Goal: Task Accomplishment & Management: Manage account settings

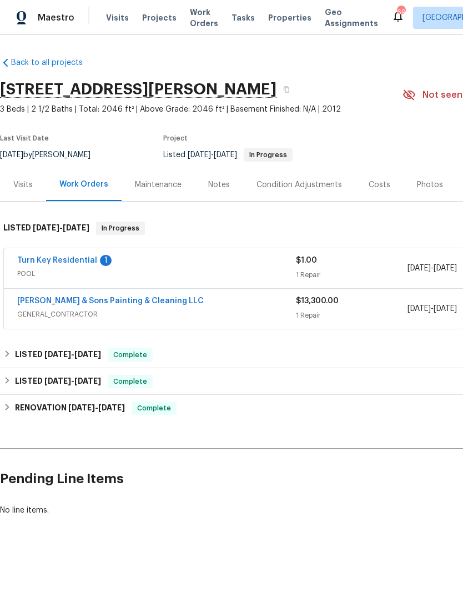
click at [68, 259] on link "Turn Key Residential" at bounding box center [57, 261] width 80 height 8
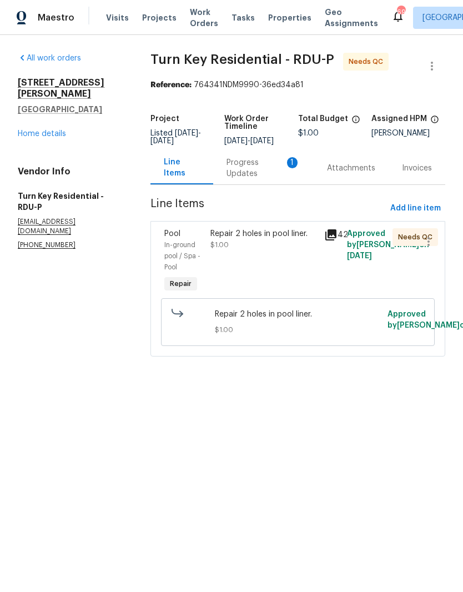
click at [261, 179] on div "Progress Updates 1" at bounding box center [264, 168] width 74 height 22
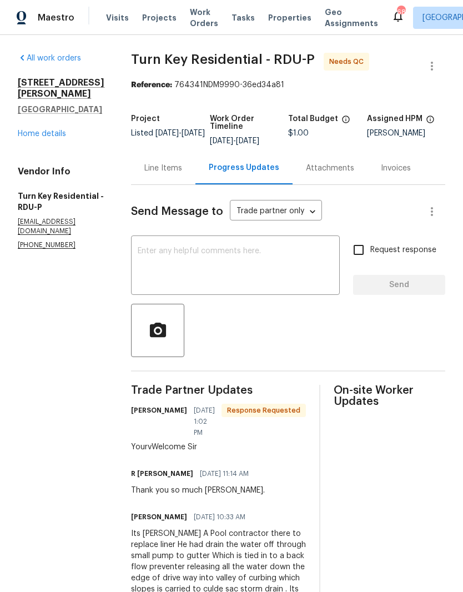
click at [56, 130] on link "Home details" at bounding box center [42, 134] width 48 height 8
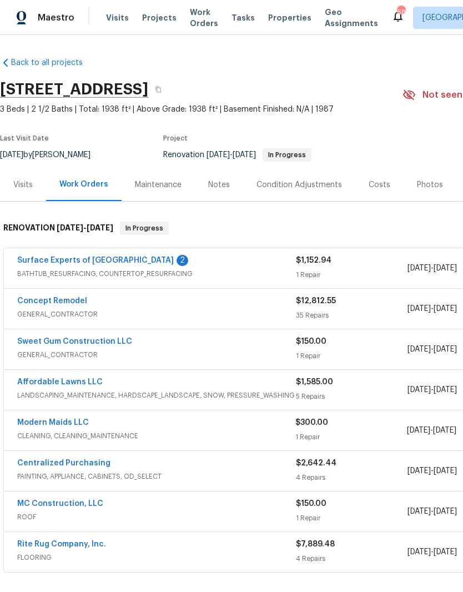
click at [42, 261] on link "Surface Experts of North Raleigh" at bounding box center [95, 261] width 157 height 8
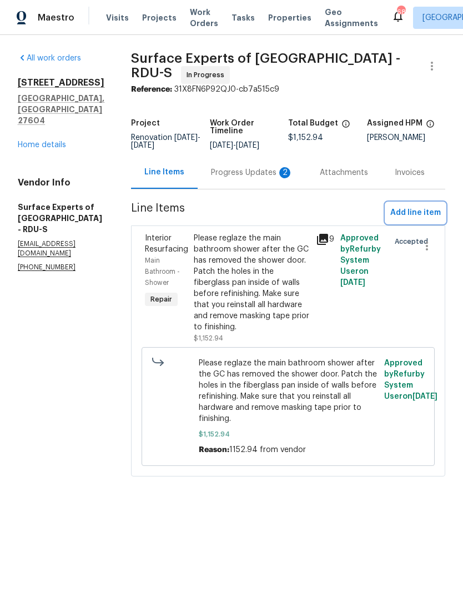
click at [425, 216] on span "Add line item" at bounding box center [415, 213] width 51 height 14
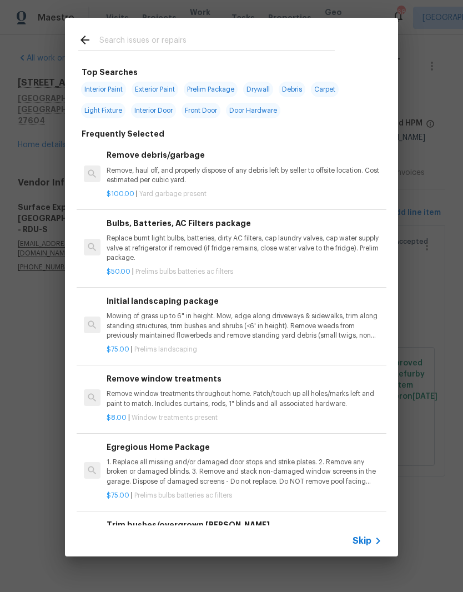
click at [208, 34] on input "text" at bounding box center [217, 41] width 236 height 17
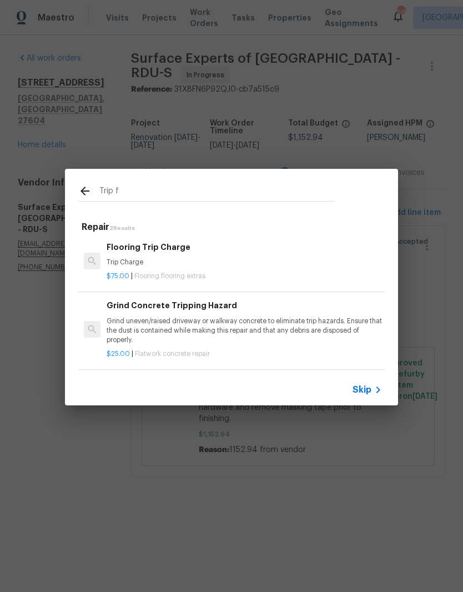
scroll to position [2, 0]
type input "T"
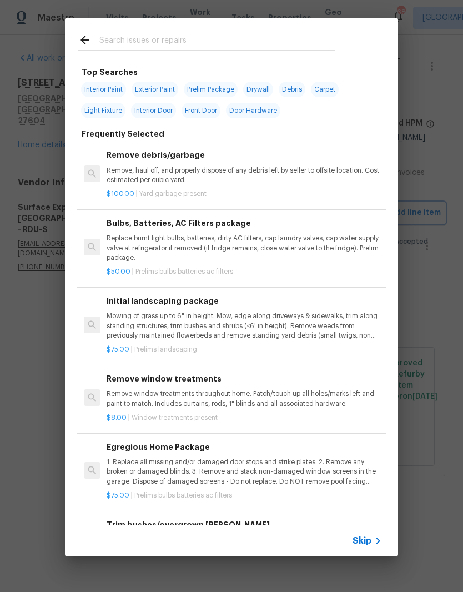
click at [26, 299] on div "Top Searches Interior Paint Exterior Paint Prelim Package Drywall Debris Carpet…" at bounding box center [231, 287] width 463 height 574
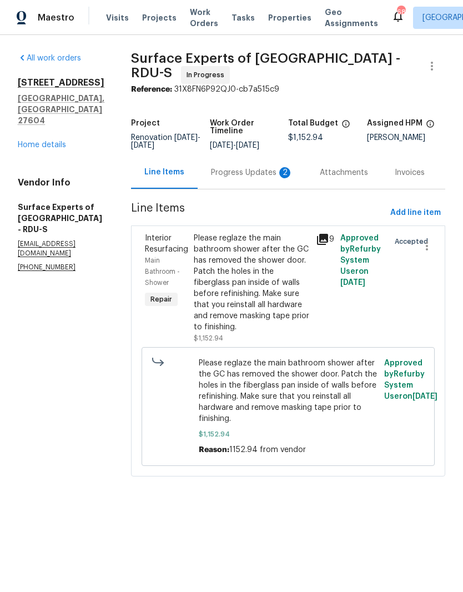
click at [33, 141] on link "Home details" at bounding box center [42, 145] width 48 height 8
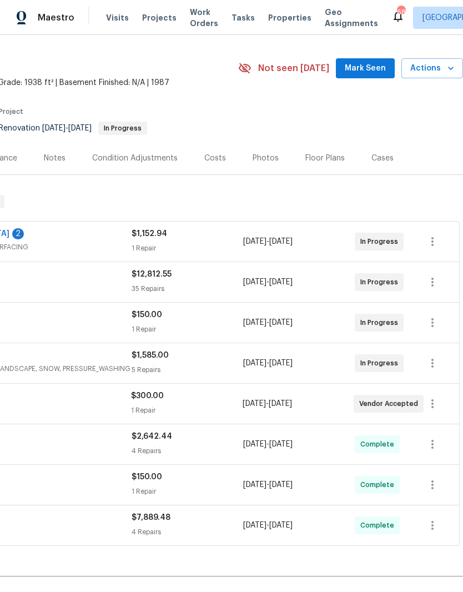
scroll to position [27, 164]
click at [437, 239] on icon "button" at bounding box center [432, 241] width 13 height 13
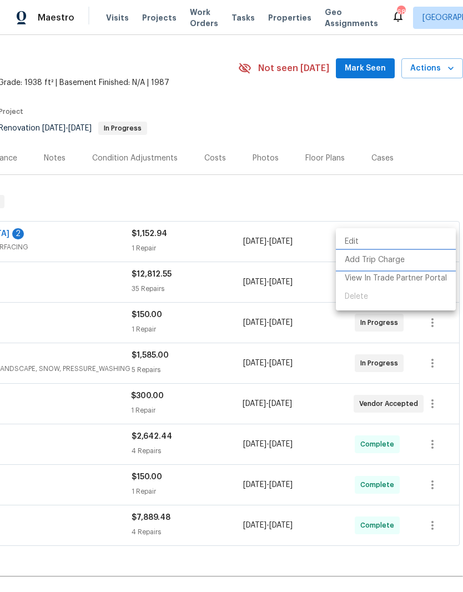
click at [398, 262] on li "Add Trip Charge" at bounding box center [396, 260] width 120 height 18
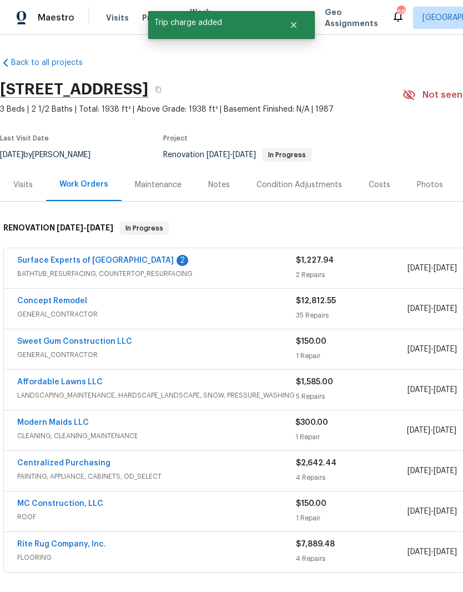
scroll to position [0, 0]
click at [73, 258] on link "Surface Experts of North Raleigh" at bounding box center [95, 261] width 157 height 8
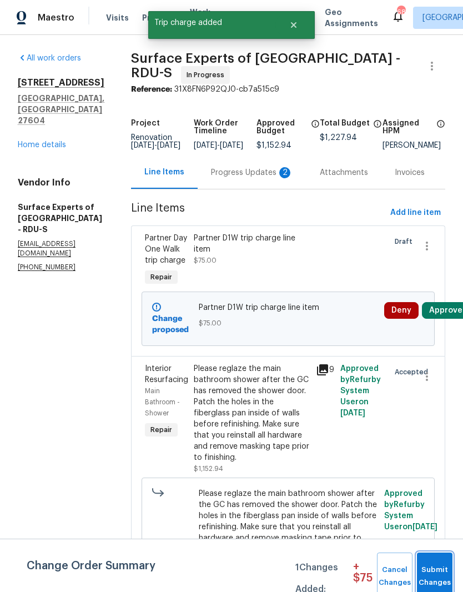
click at [435, 570] on span "Submit Changes" at bounding box center [435, 577] width 24 height 26
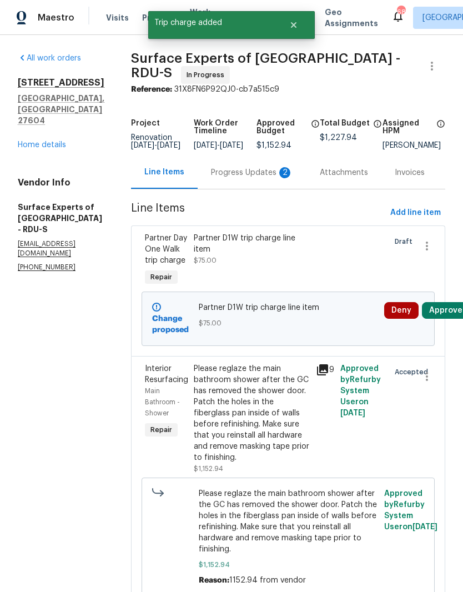
click at [447, 319] on button "Approve" at bounding box center [446, 310] width 48 height 17
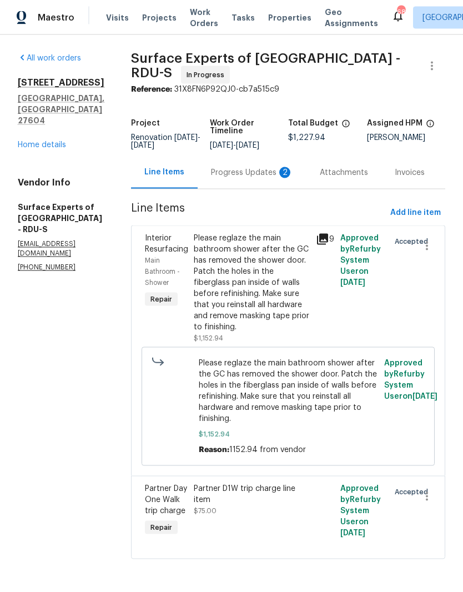
scroll to position [18, 0]
click at [245, 492] on div "Partner D1W trip charge line item" at bounding box center [252, 494] width 116 height 22
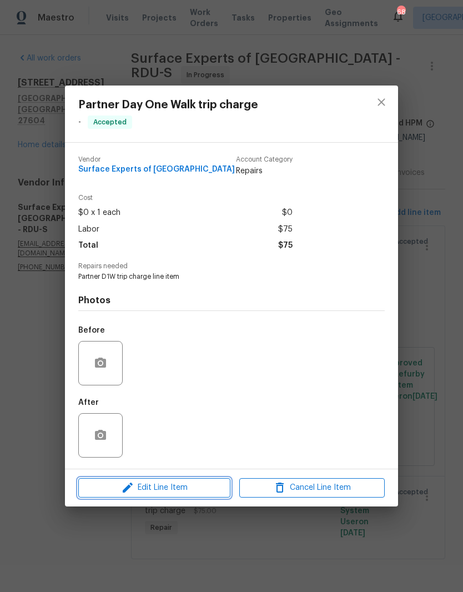
click at [138, 494] on span "Edit Line Item" at bounding box center [155, 488] width 146 height 14
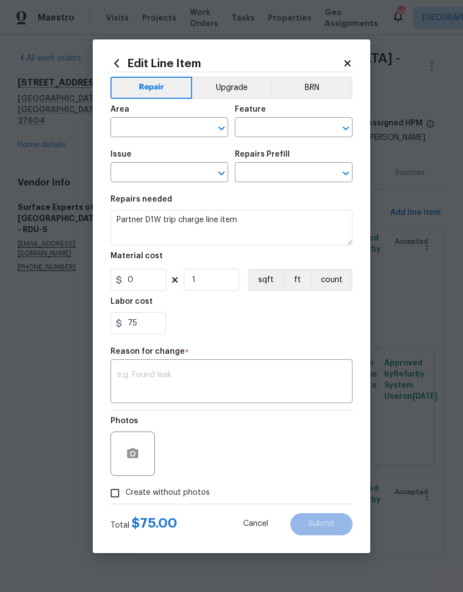
type input "Partner Day One Walk trip charge"
click at [139, 326] on input "75" at bounding box center [139, 323] width 56 height 22
click at [133, 287] on input "0" at bounding box center [139, 280] width 56 height 22
click at [143, 327] on input "75" at bounding box center [139, 323] width 56 height 22
type input "7"
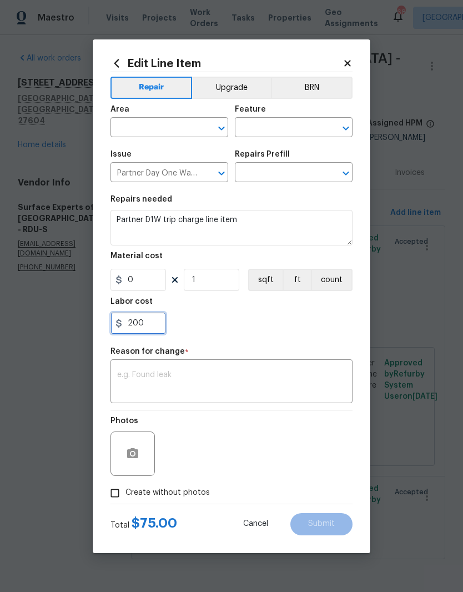
type input "200"
click at [206, 330] on div "200" at bounding box center [232, 323] width 242 height 22
click at [141, 380] on textarea at bounding box center [231, 382] width 229 height 23
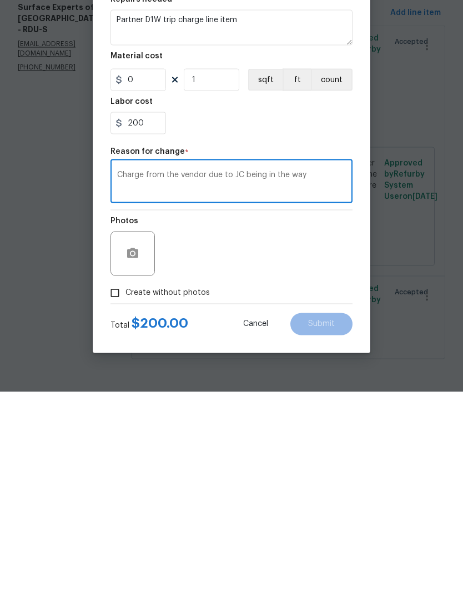
click at [238, 371] on textarea "Charge from the vendor due to JC being in the way" at bounding box center [231, 382] width 229 height 23
click at [312, 371] on textarea "Charge from the vendor due to GC being in the way" at bounding box center [231, 382] width 229 height 23
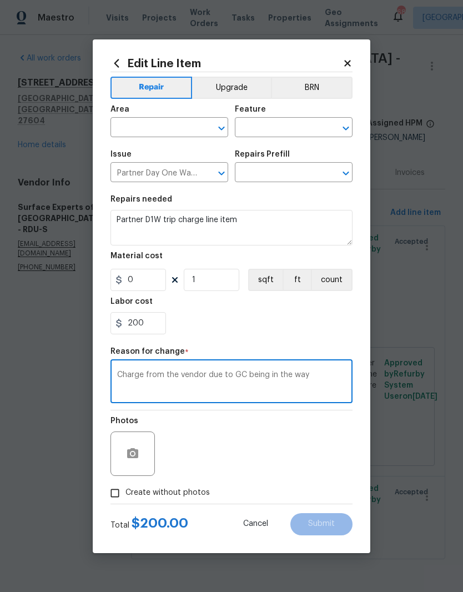
type textarea "Charge from the vendor due to GC being in the way"
click at [143, 123] on input "text" at bounding box center [154, 128] width 87 height 17
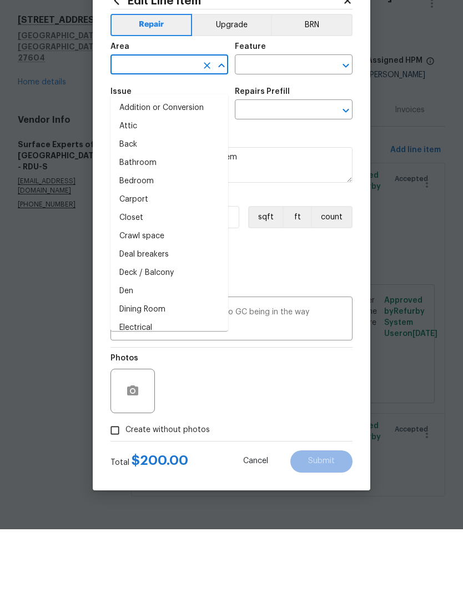
scroll to position [0, 0]
click at [179, 162] on li "Addition or Conversion" at bounding box center [170, 171] width 118 height 18
type input "Addition or Conversion"
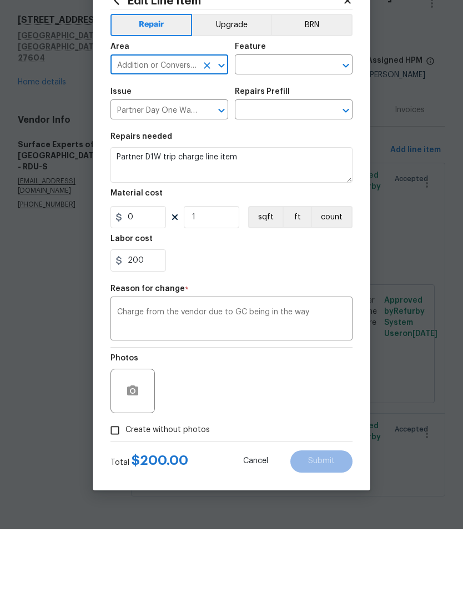
click at [277, 120] on input "text" at bounding box center [278, 128] width 87 height 17
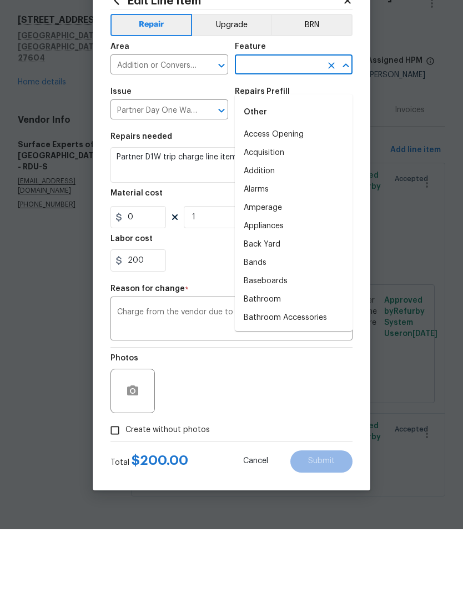
click at [315, 225] on li "Addition" at bounding box center [294, 234] width 118 height 18
type input "Addition"
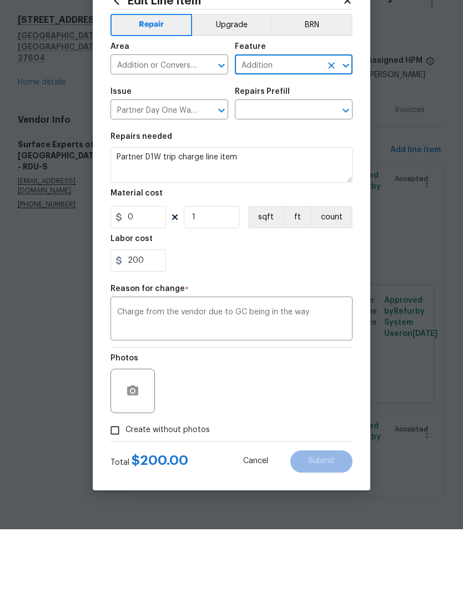
click at [307, 165] on input "text" at bounding box center [278, 173] width 87 height 17
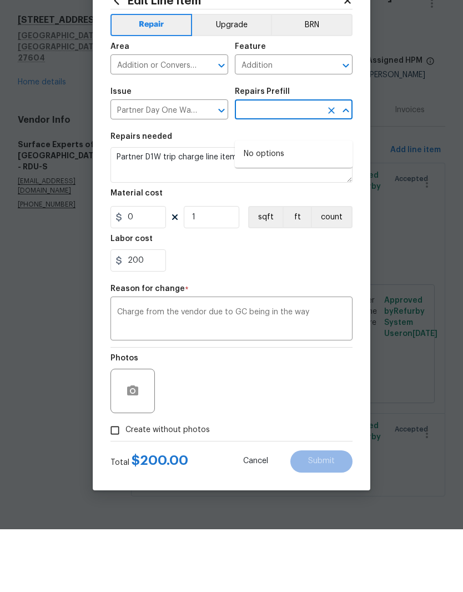
click at [309, 165] on input "text" at bounding box center [278, 173] width 87 height 17
click at [303, 196] on div "Repairs needed" at bounding box center [232, 203] width 242 height 14
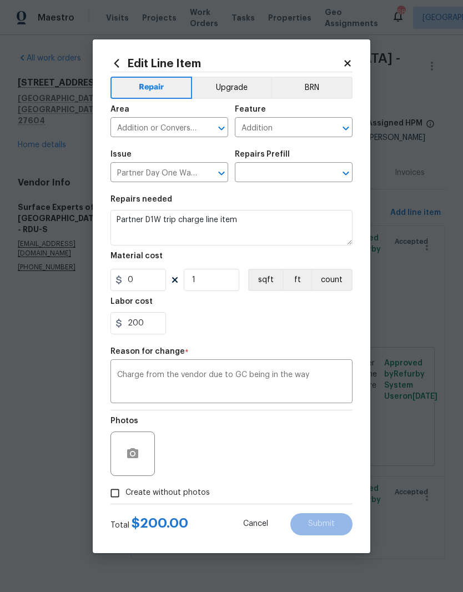
click at [337, 480] on div "Photos" at bounding box center [232, 446] width 242 height 72
click at [113, 498] on input "Create without photos" at bounding box center [114, 493] width 21 height 21
checkbox input "true"
click at [187, 457] on textarea at bounding box center [258, 454] width 189 height 44
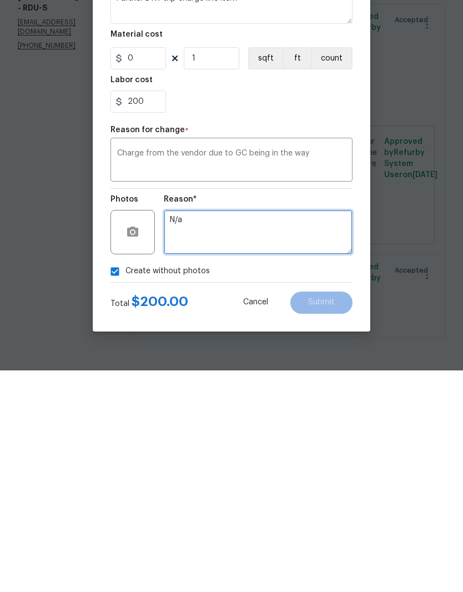
type textarea "N/a"
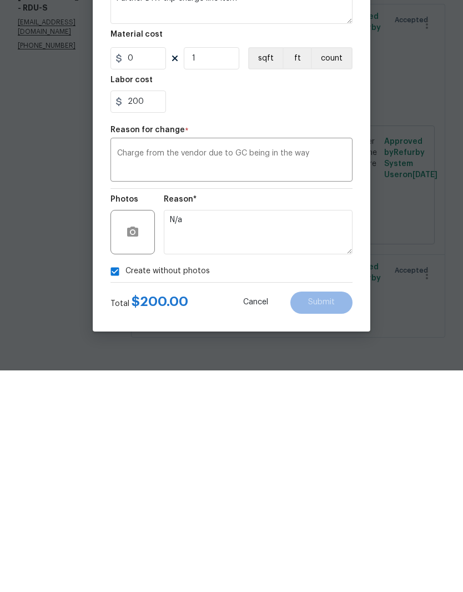
click at [328, 483] on div "Create without photos" at bounding box center [232, 493] width 242 height 21
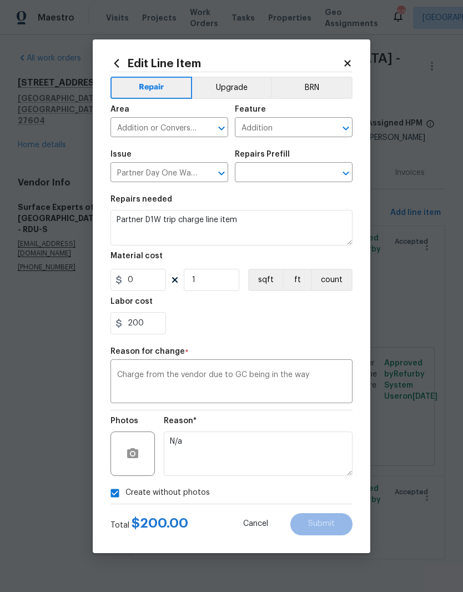
click at [329, 344] on div "Repair Upgrade BRN Area Addition or Conversion ​ Feature Addition ​ Issue Partn…" at bounding box center [232, 288] width 242 height 432
click at [325, 320] on div "200" at bounding box center [232, 323] width 242 height 22
click at [343, 174] on icon "Open" at bounding box center [345, 173] width 13 height 13
click at [205, 176] on icon "Clear" at bounding box center [207, 173] width 7 height 7
click at [150, 171] on input "text" at bounding box center [154, 173] width 87 height 17
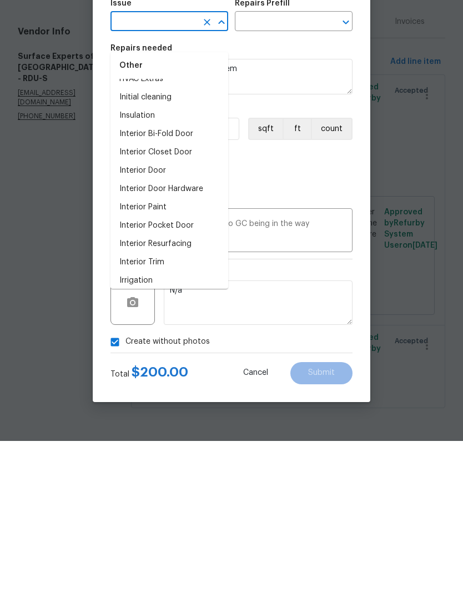
scroll to position [939, 0]
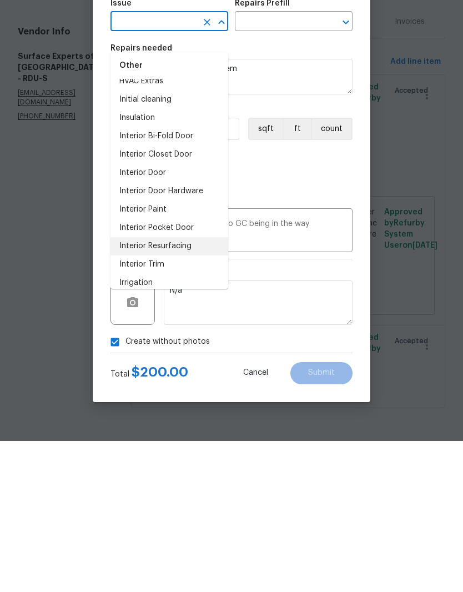
click at [133, 388] on li "Interior Resurfacing" at bounding box center [170, 397] width 118 height 18
type input "Interior Resurfacing"
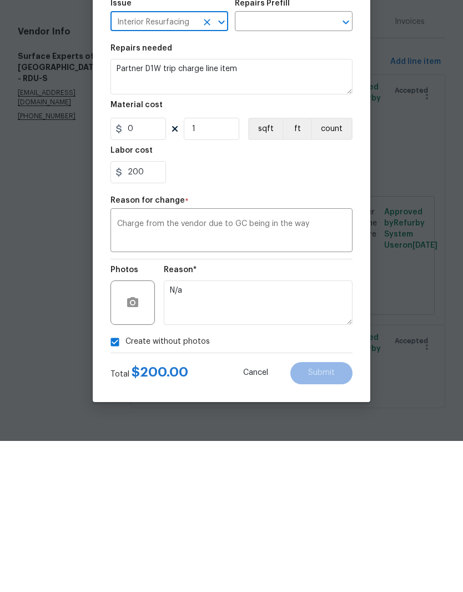
click at [194, 312] on div "200" at bounding box center [232, 323] width 242 height 22
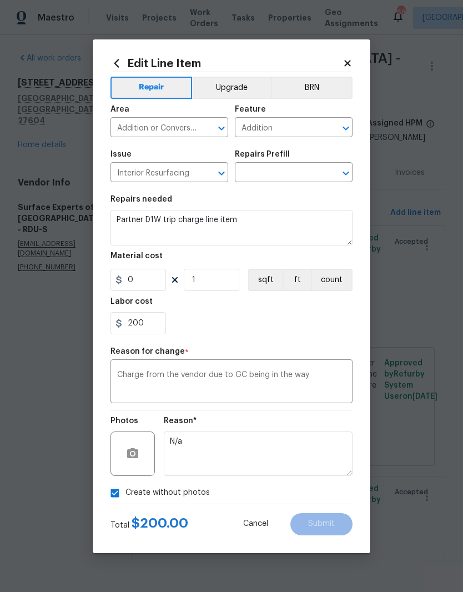
click at [352, 172] on icon "Open" at bounding box center [345, 173] width 13 height 13
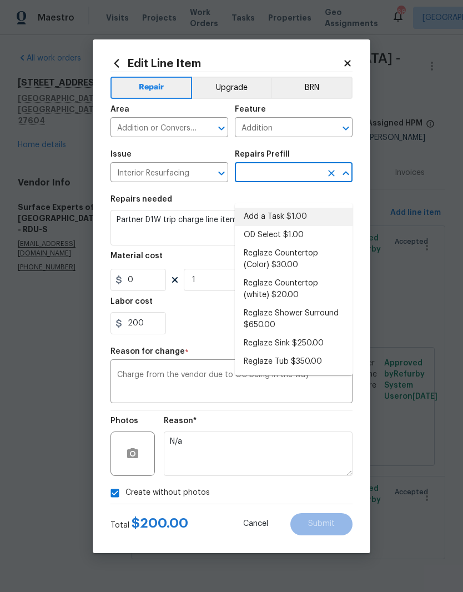
click at [289, 208] on li "Add a Task $1.00" at bounding box center [294, 217] width 118 height 18
type input "Add a Task $1.00"
type textarea "HPM to detail"
type input "1"
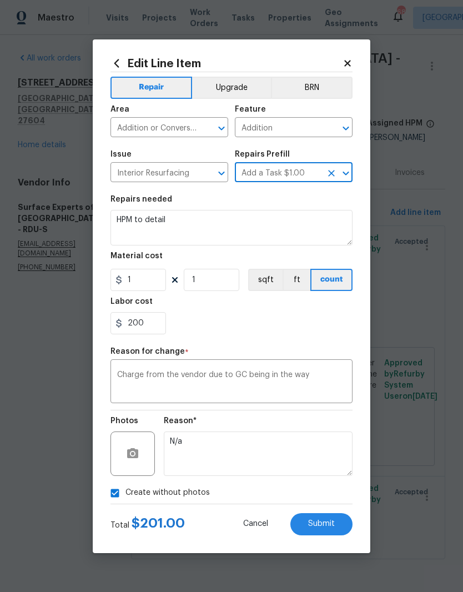
click at [288, 203] on div "Repairs needed" at bounding box center [232, 203] width 242 height 14
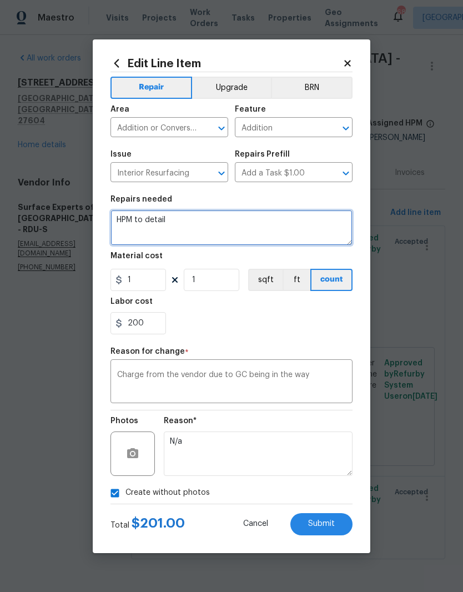
click at [172, 229] on textarea "HPM to detail" at bounding box center [232, 228] width 242 height 36
type textarea "H"
click at [181, 224] on textarea "Trip fee & rechedule due to GC in the way." at bounding box center [232, 228] width 242 height 36
click at [284, 226] on textarea "Trip fee & reschedule due to GC in the way." at bounding box center [232, 228] width 242 height 36
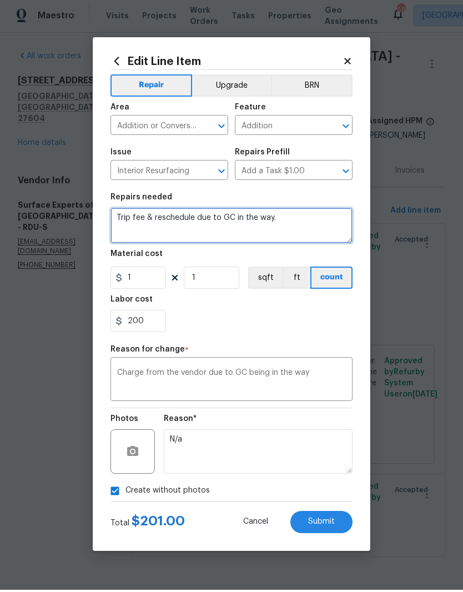
type textarea "Trip fee & reschedule due to GC in the way."
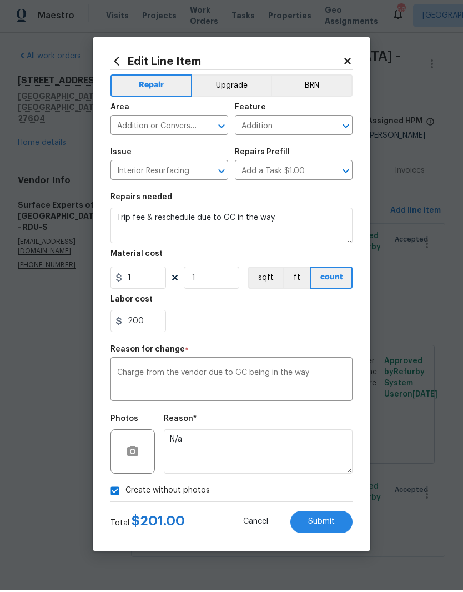
click at [337, 337] on section "Repairs needed Trip fee & reschedule due to GC in the way. Material cost 1 1 sq…" at bounding box center [232, 265] width 242 height 152
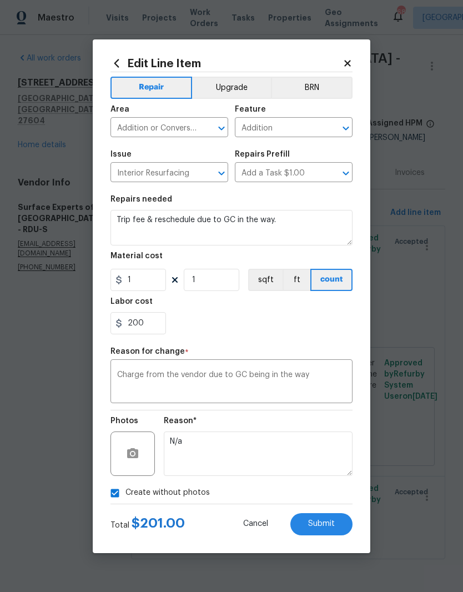
click at [316, 528] on span "Submit" at bounding box center [321, 524] width 27 height 8
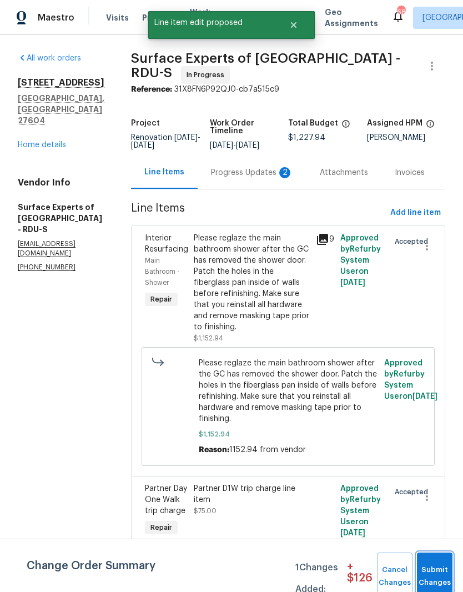
click at [434, 564] on button "Submit Changes" at bounding box center [435, 577] width 36 height 48
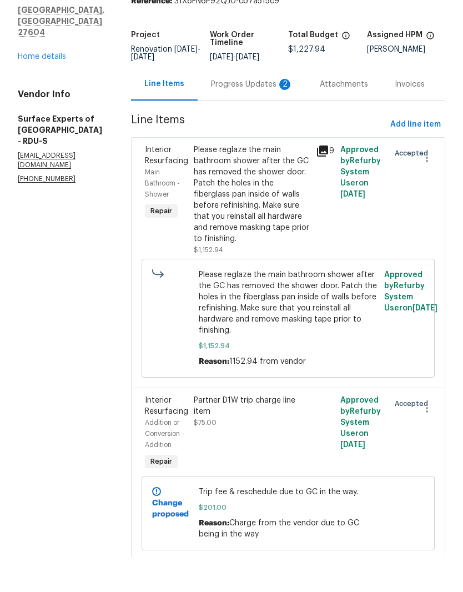
scroll to position [0, 0]
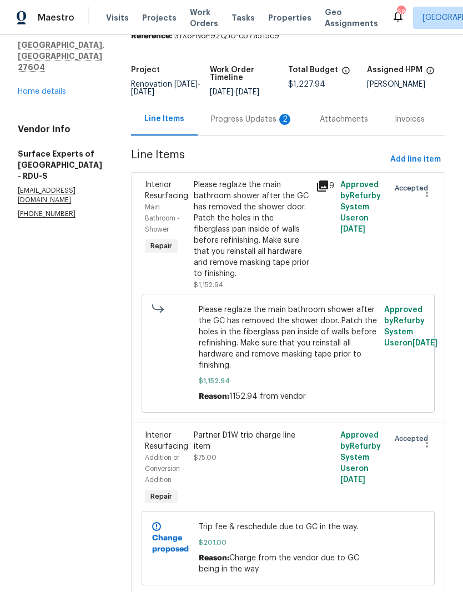
click at [259, 125] on div "Progress Updates 2" at bounding box center [252, 119] width 82 height 11
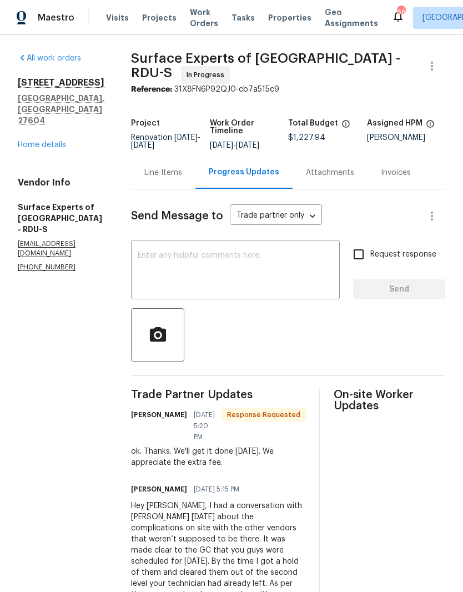
click at [179, 177] on div "Line Items" at bounding box center [163, 172] width 38 height 11
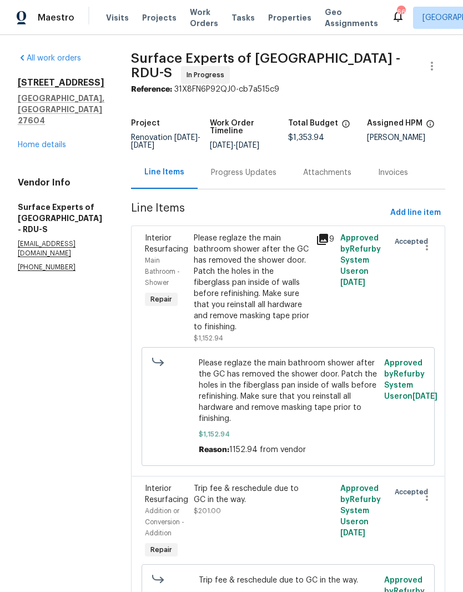
click at [37, 135] on div "All work orders 6009 River Landings Dr Raleigh, NC 27604 Home details Vendor In…" at bounding box center [61, 162] width 87 height 219
click at [34, 141] on link "Home details" at bounding box center [42, 145] width 48 height 8
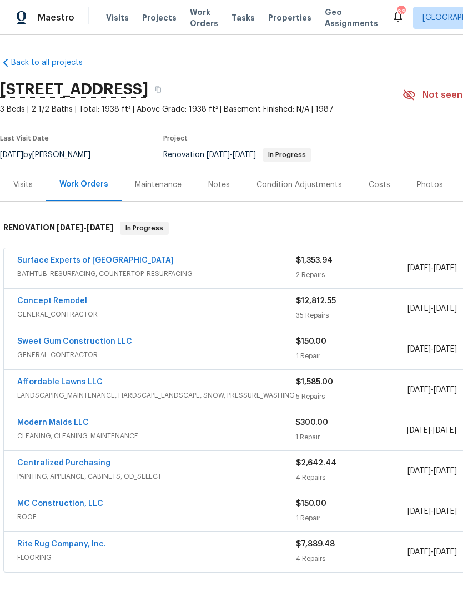
click at [62, 383] on link "Affordable Lawns LLC" at bounding box center [60, 382] width 86 height 8
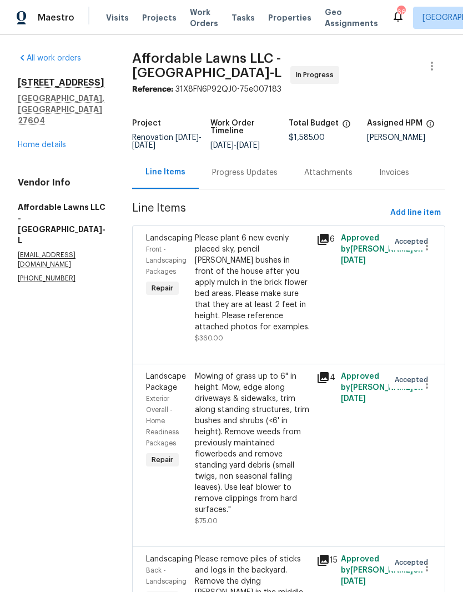
click at [38, 141] on link "Home details" at bounding box center [42, 145] width 48 height 8
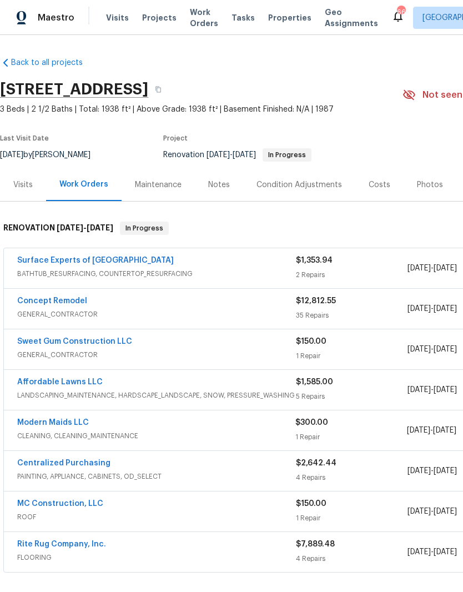
click at [54, 298] on link "Concept Remodel" at bounding box center [52, 301] width 70 height 8
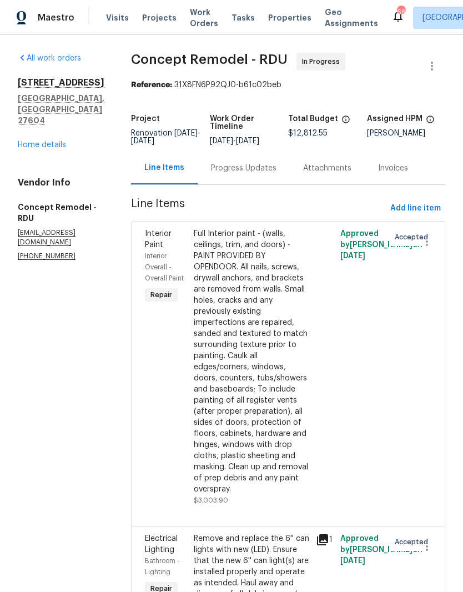
click at [235, 170] on div "Progress Updates" at bounding box center [244, 168] width 66 height 11
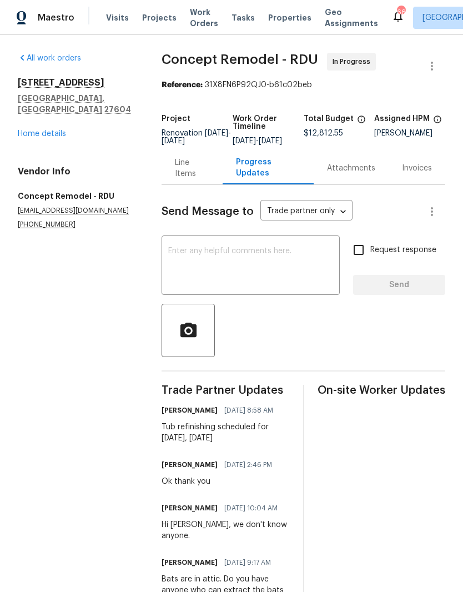
click at [254, 268] on textarea at bounding box center [250, 266] width 165 height 39
type textarea "T"
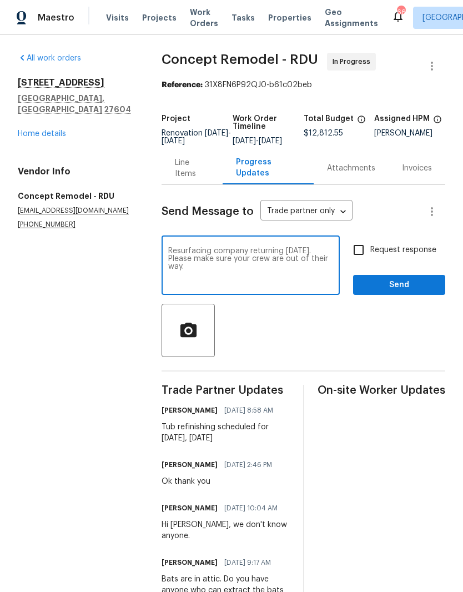
type textarea "Resurfacing company returning tomorrow. Please make sure your crew are out of t…"
click at [363, 259] on input "Request response" at bounding box center [358, 249] width 23 height 23
checkbox input "true"
click at [377, 281] on div "Request response Send" at bounding box center [399, 266] width 92 height 57
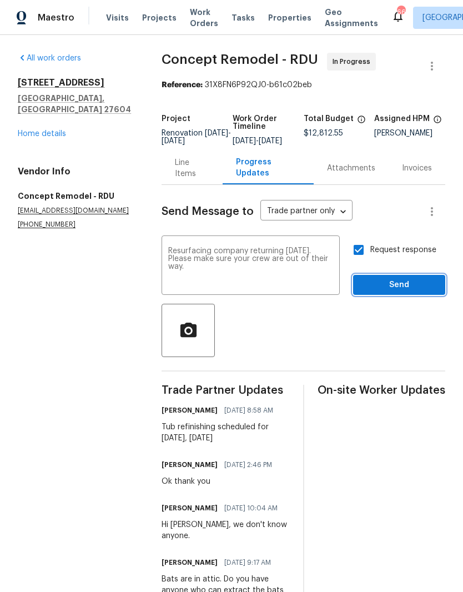
click at [417, 292] on span "Send" at bounding box center [399, 285] width 74 height 14
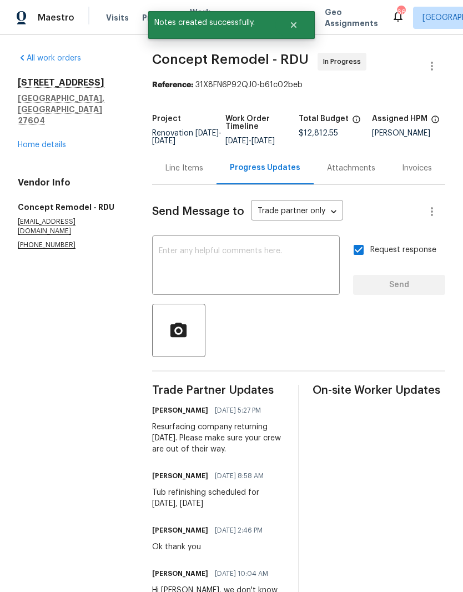
click at [172, 260] on textarea at bounding box center [246, 266] width 174 height 39
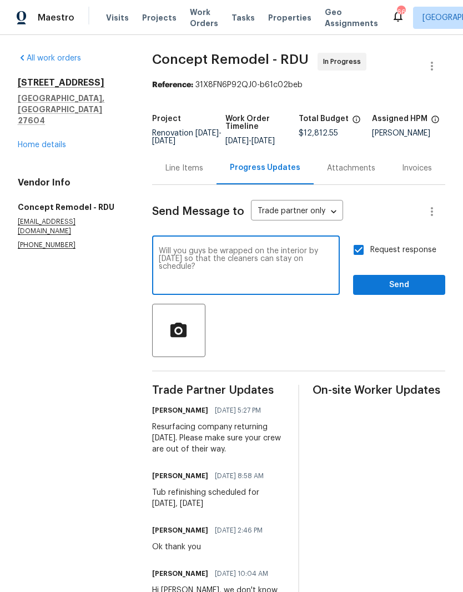
type textarea "Will you guys be wrapped on the interior by Friday so that the cleaners can sta…"
click at [426, 292] on span "Send" at bounding box center [399, 285] width 74 height 14
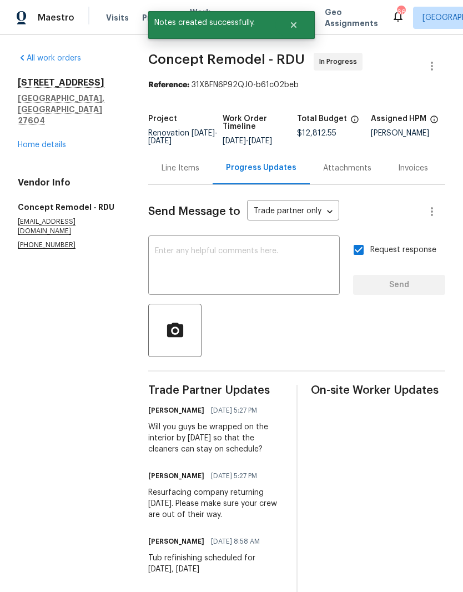
click at [44, 114] on div "6009 River Landings Dr Raleigh, NC 27604 Home details" at bounding box center [70, 113] width 104 height 73
click at [31, 141] on link "Home details" at bounding box center [42, 145] width 48 height 8
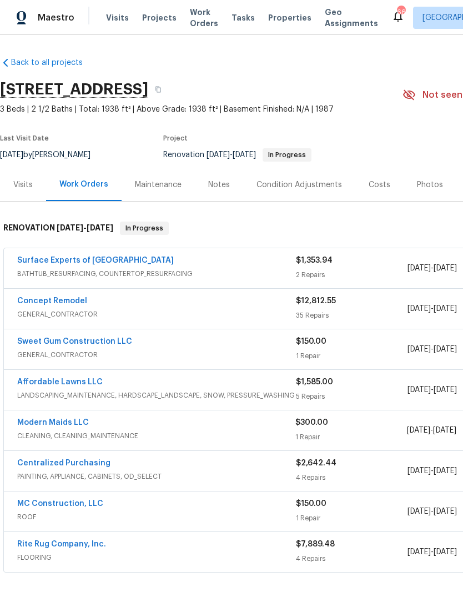
click at [228, 185] on div "Notes" at bounding box center [219, 184] width 48 height 33
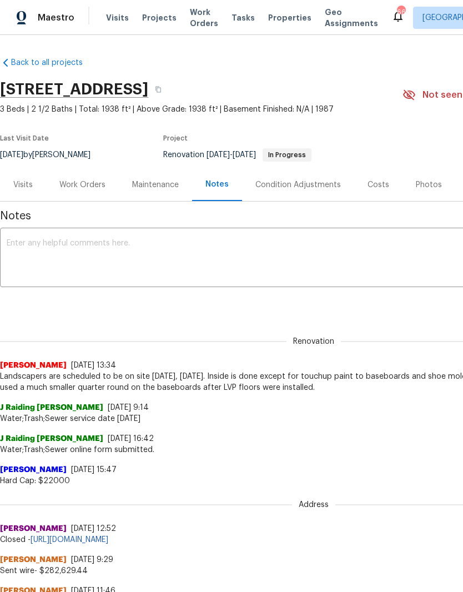
click at [294, 249] on textarea at bounding box center [314, 258] width 614 height 39
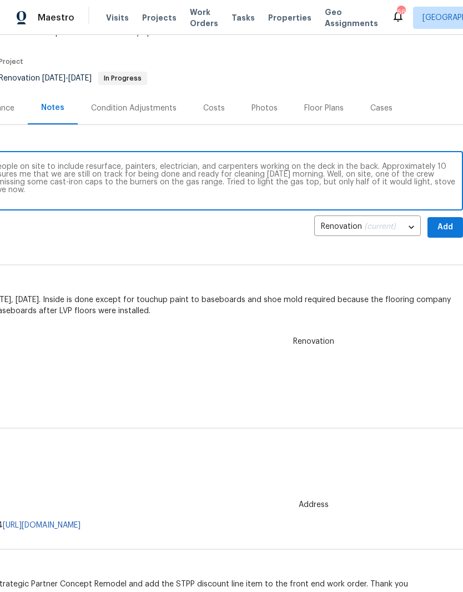
scroll to position [77, 164]
type textarea "On site today for progress visit. Lots of people on site to include resurface, …"
click at [441, 222] on span "Add" at bounding box center [446, 228] width 18 height 14
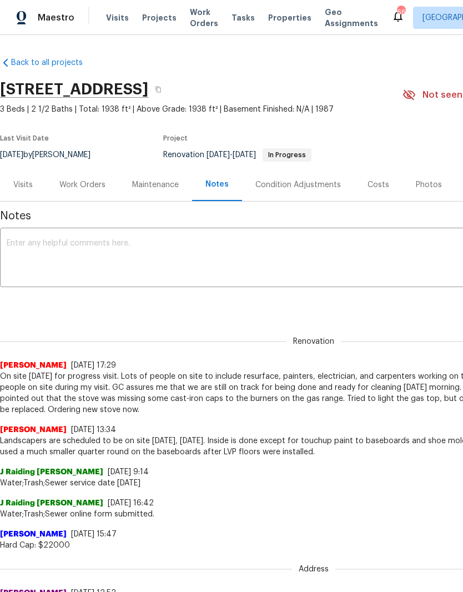
scroll to position [0, 0]
click at [162, 91] on icon "button" at bounding box center [158, 89] width 7 height 7
click at [86, 185] on div "Work Orders" at bounding box center [82, 184] width 46 height 11
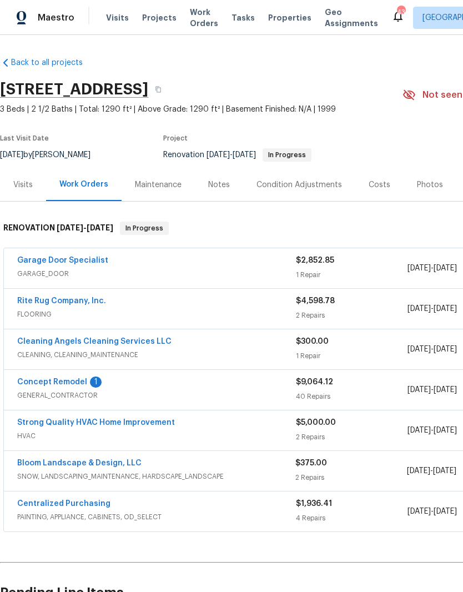
click at [74, 379] on link "Concept Remodel" at bounding box center [52, 382] width 70 height 8
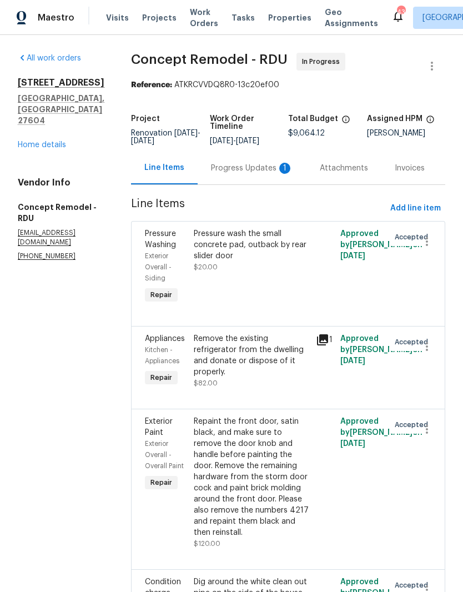
click at [239, 168] on div "Progress Updates 1" at bounding box center [252, 168] width 82 height 11
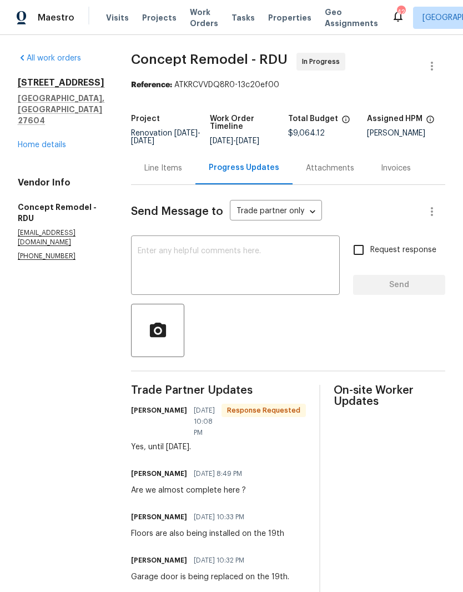
click at [35, 146] on link "Home details" at bounding box center [42, 145] width 48 height 8
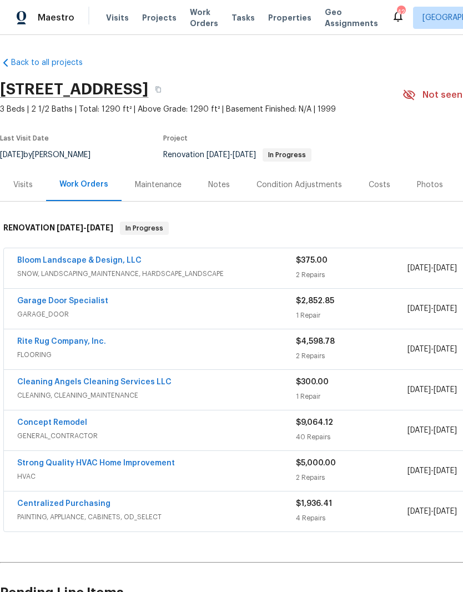
click at [67, 261] on link "Bloom Landscape & Design, LLC" at bounding box center [79, 261] width 124 height 8
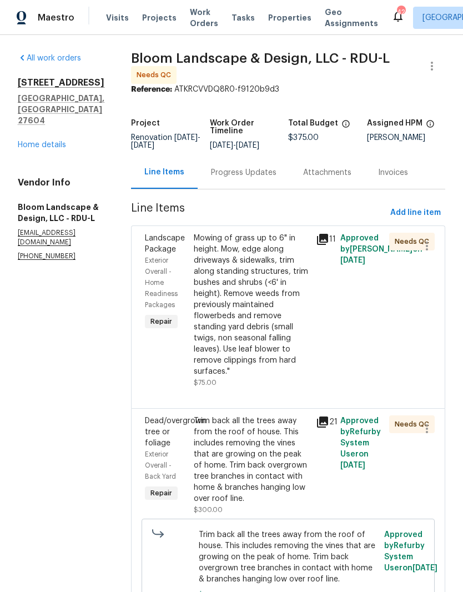
click at [283, 325] on div "Mowing of grass up to 6" in height. Mow, edge along driveways & sidewalks, trim…" at bounding box center [252, 305] width 116 height 144
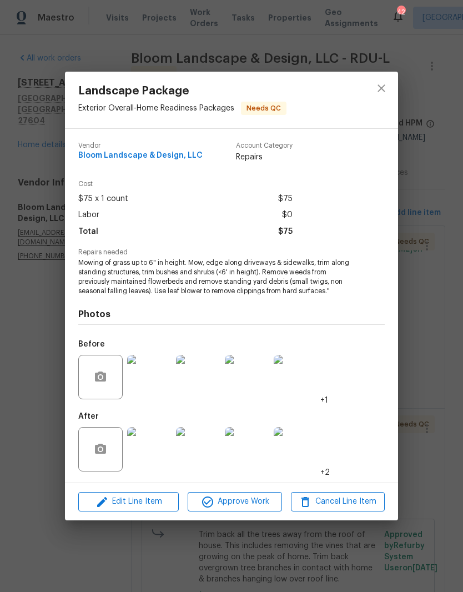
click at [139, 459] on img at bounding box center [149, 449] width 44 height 44
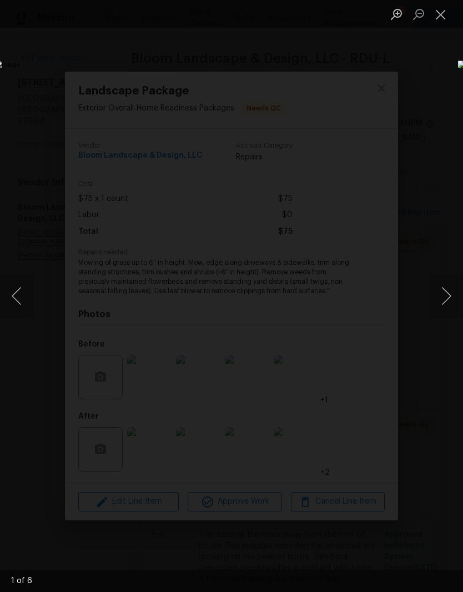
click at [446, 301] on button "Next image" at bounding box center [446, 296] width 33 height 44
click at [447, 302] on button "Next image" at bounding box center [446, 296] width 33 height 44
click at [448, 304] on button "Next image" at bounding box center [446, 296] width 33 height 44
click at [445, 307] on button "Next image" at bounding box center [446, 296] width 33 height 44
click at [444, 307] on button "Next image" at bounding box center [446, 296] width 33 height 44
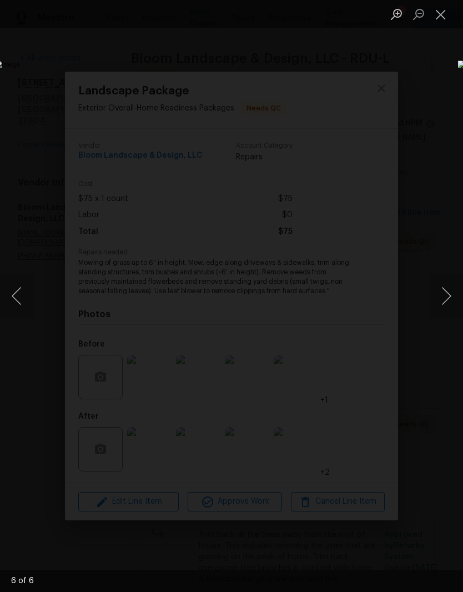
click at [447, 308] on button "Next image" at bounding box center [446, 296] width 33 height 44
click at [440, 16] on button "Close lightbox" at bounding box center [441, 13] width 22 height 19
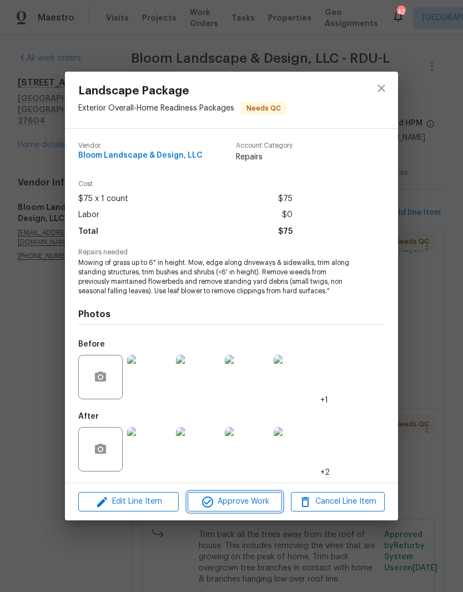
click at [266, 502] on span "Approve Work" at bounding box center [234, 502] width 87 height 14
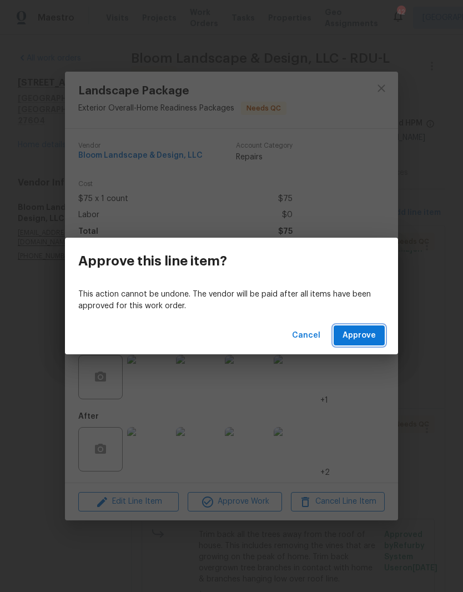
click at [374, 342] on button "Approve" at bounding box center [359, 335] width 51 height 21
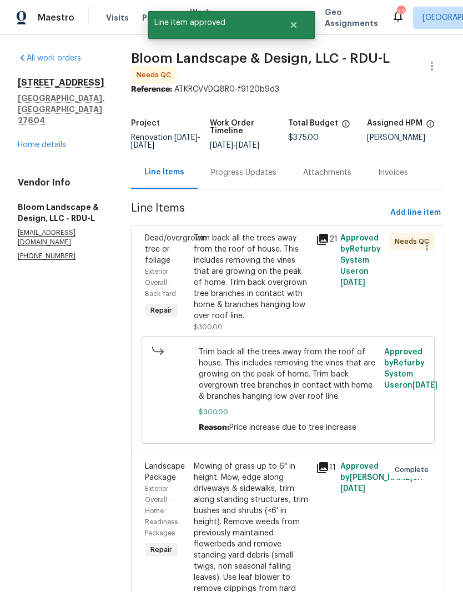
click at [231, 299] on div "Trim back all the trees away from the roof of house. This includes removing the…" at bounding box center [252, 277] width 116 height 89
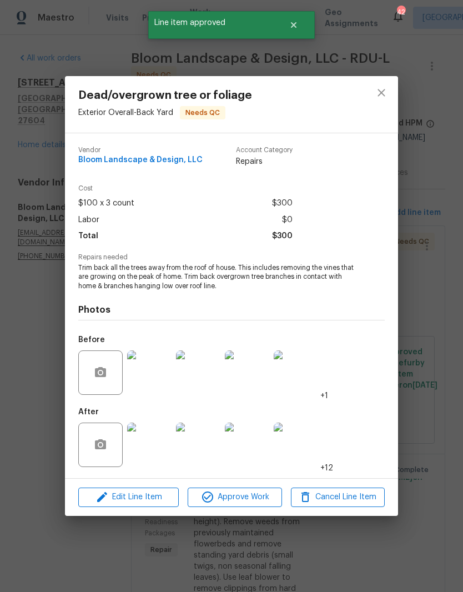
click at [143, 452] on img at bounding box center [149, 445] width 44 height 44
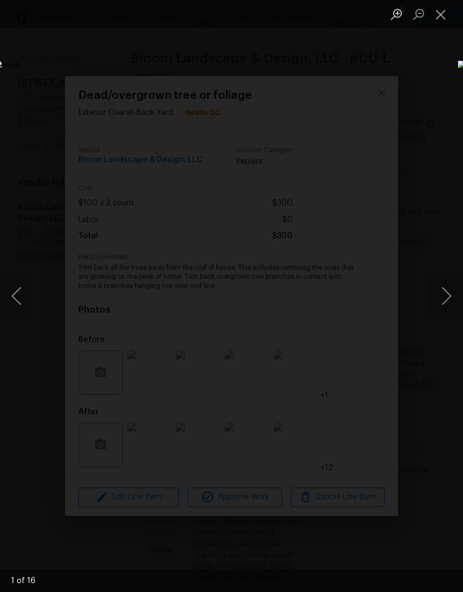
click at [449, 302] on button "Next image" at bounding box center [446, 296] width 33 height 44
click at [448, 301] on button "Next image" at bounding box center [446, 296] width 33 height 44
click at [446, 300] on button "Next image" at bounding box center [446, 296] width 33 height 44
click at [447, 305] on button "Next image" at bounding box center [446, 296] width 33 height 44
click at [447, 303] on button "Next image" at bounding box center [446, 296] width 33 height 44
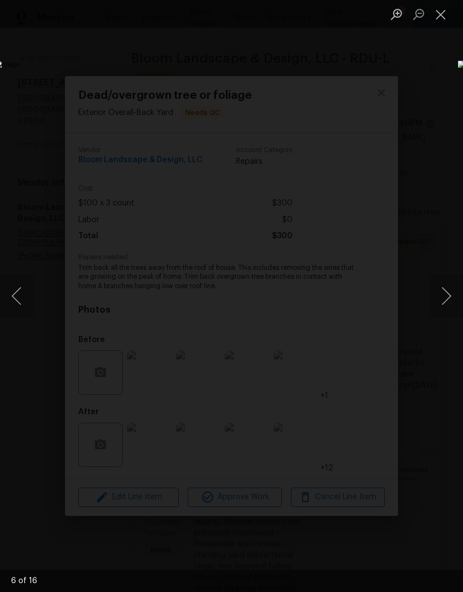
click at [447, 306] on button "Next image" at bounding box center [446, 296] width 33 height 44
click at [444, 302] on button "Next image" at bounding box center [446, 296] width 33 height 44
click at [444, 303] on button "Next image" at bounding box center [446, 296] width 33 height 44
click at [443, 19] on button "Close lightbox" at bounding box center [441, 13] width 22 height 19
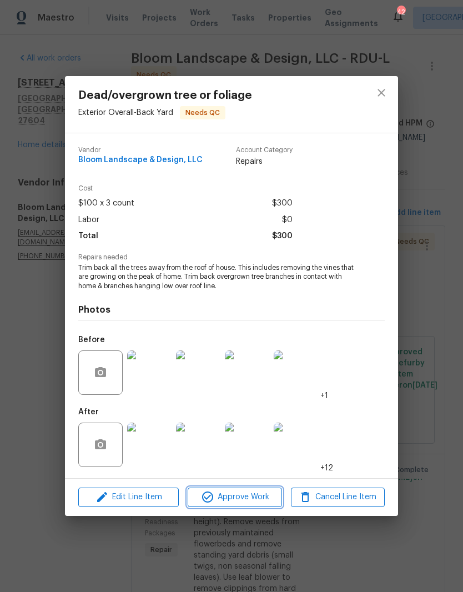
click at [255, 504] on span "Approve Work" at bounding box center [234, 497] width 87 height 14
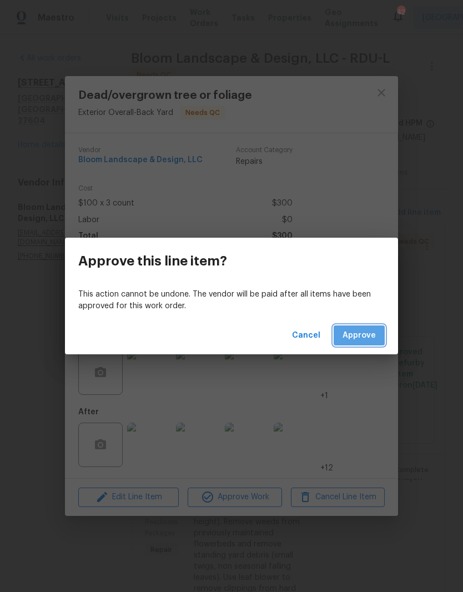
click at [372, 338] on span "Approve" at bounding box center [359, 336] width 33 height 14
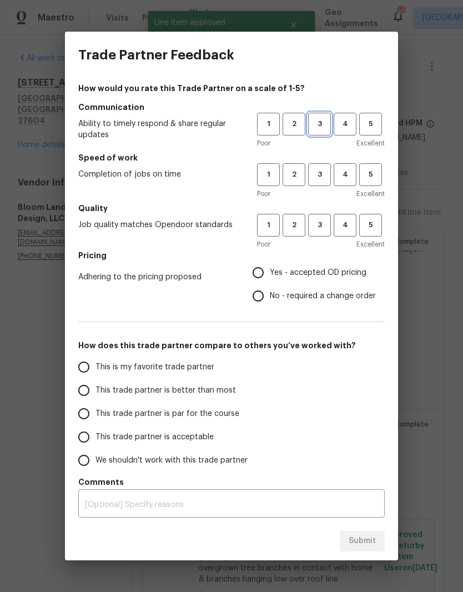
click at [324, 121] on span "3" at bounding box center [319, 124] width 21 height 13
click at [324, 171] on span "3" at bounding box center [319, 174] width 21 height 13
click at [328, 227] on span "3" at bounding box center [319, 225] width 21 height 13
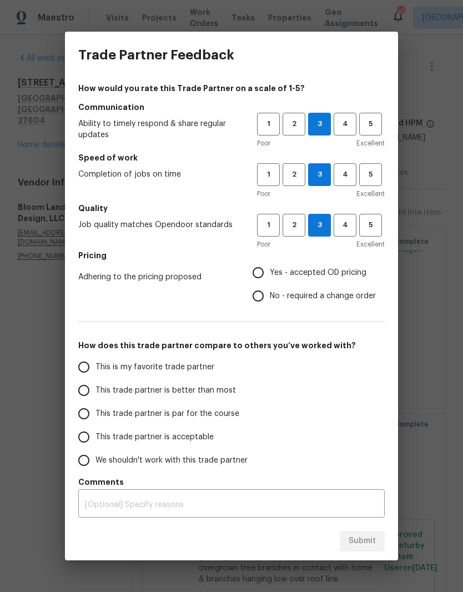
click at [308, 265] on label "Yes - accepted OD pricing" at bounding box center [311, 272] width 129 height 23
click at [270, 265] on input "Yes - accepted OD pricing" at bounding box center [258, 272] width 23 height 23
radio input "true"
click at [79, 415] on input "This trade partner is par for the course" at bounding box center [83, 413] width 23 height 23
click at [369, 537] on span "Submit" at bounding box center [362, 541] width 27 height 14
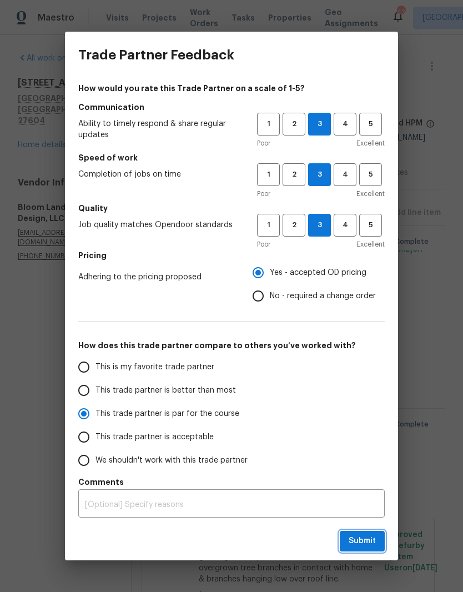
radio input "true"
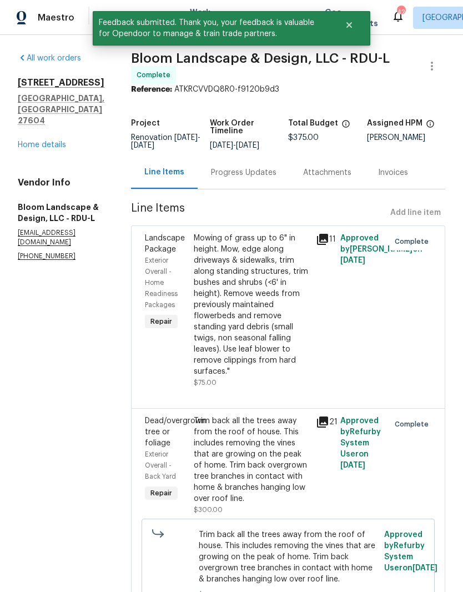
click at [45, 141] on link "Home details" at bounding box center [42, 145] width 48 height 8
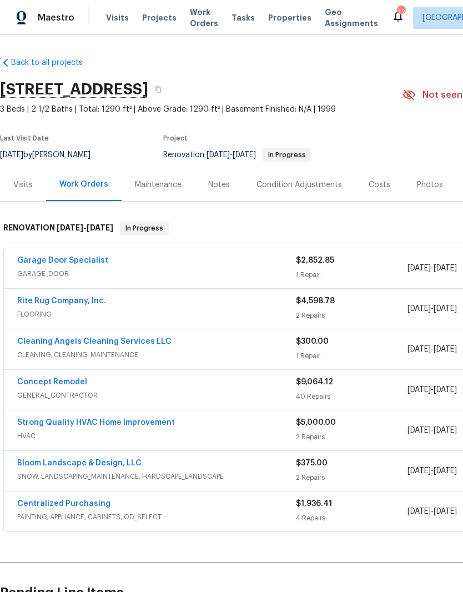
click at [96, 424] on link "Strong Quality HVAC Home Improvement" at bounding box center [96, 423] width 158 height 8
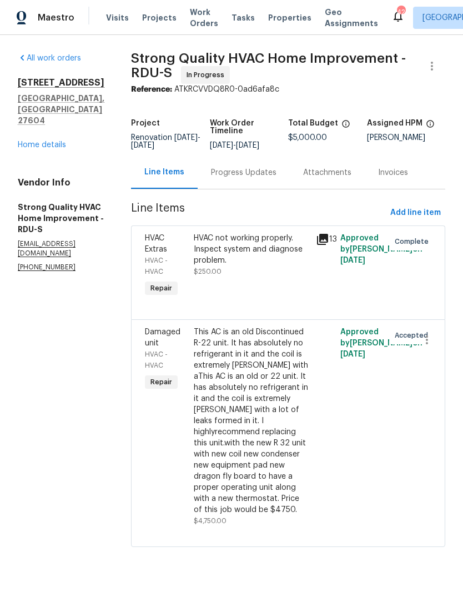
click at [44, 116] on div "4217 Toccopola St Raleigh, NC 27604 Home details" at bounding box center [61, 113] width 87 height 73
click at [43, 116] on div "4217 Toccopola St Raleigh, NC 27604 Home details" at bounding box center [61, 113] width 87 height 73
click at [38, 141] on link "Home details" at bounding box center [42, 145] width 48 height 8
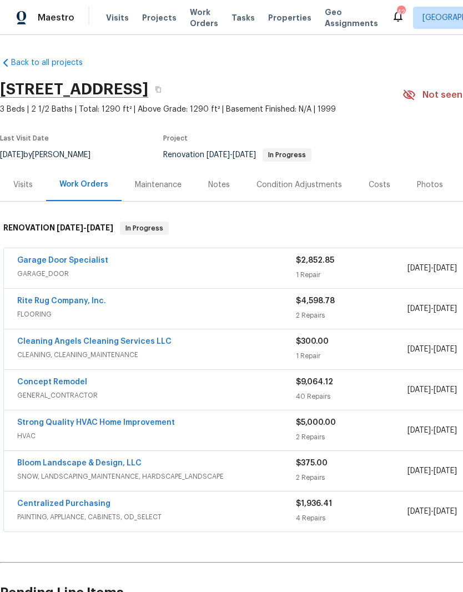
click at [230, 187] on div "Notes" at bounding box center [219, 184] width 48 height 33
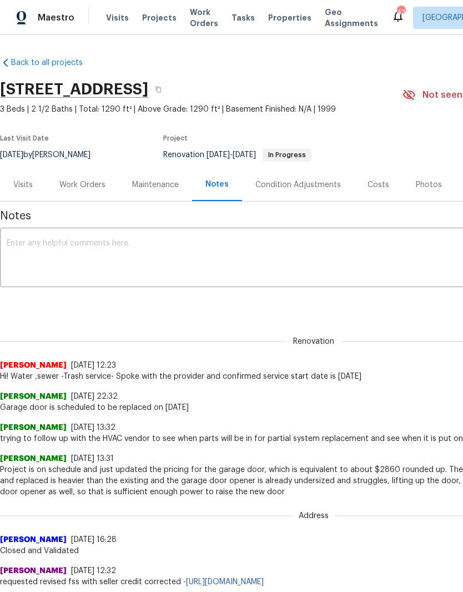
click at [231, 261] on textarea at bounding box center [314, 258] width 614 height 39
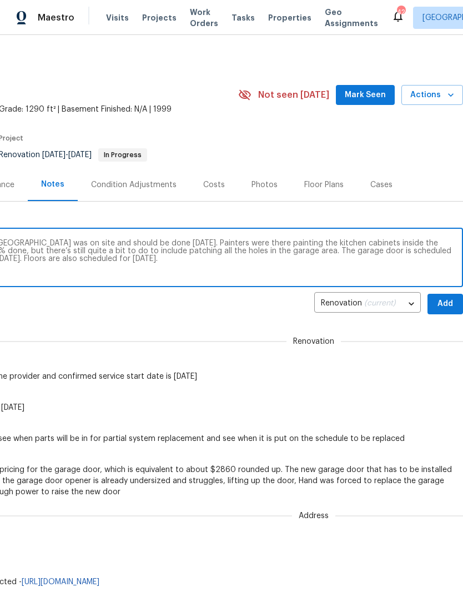
scroll to position [0, 164]
type textarea "On-site visit today for a progress check. HVAC vendor was on site and should be…"
click at [444, 304] on span "Add" at bounding box center [446, 304] width 18 height 14
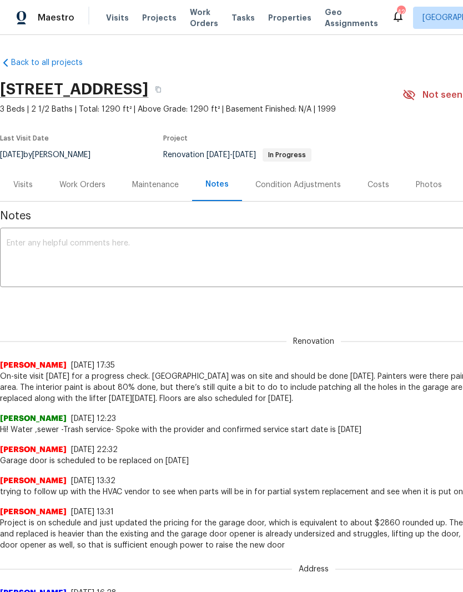
scroll to position [0, 0]
click at [87, 182] on div "Work Orders" at bounding box center [82, 184] width 46 height 11
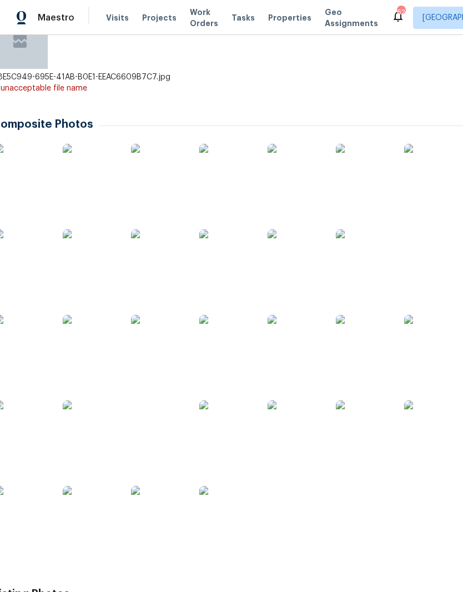
scroll to position [247, 17]
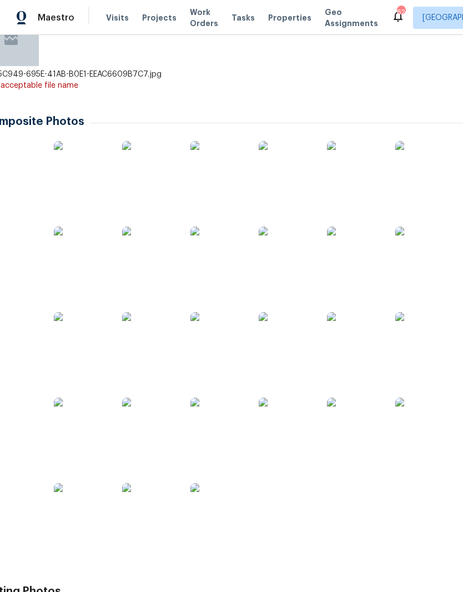
click at [218, 508] on img at bounding box center [219, 511] width 56 height 56
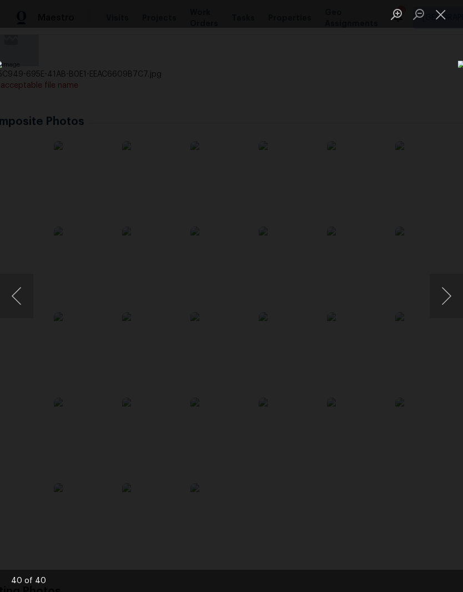
click at [445, 310] on button "Next image" at bounding box center [446, 296] width 33 height 44
click at [446, 306] on button "Next image" at bounding box center [446, 296] width 33 height 44
click at [21, 287] on button "Previous image" at bounding box center [16, 296] width 33 height 44
click at [447, 299] on button "Next image" at bounding box center [446, 296] width 33 height 44
click at [446, 302] on button "Next image" at bounding box center [446, 296] width 33 height 44
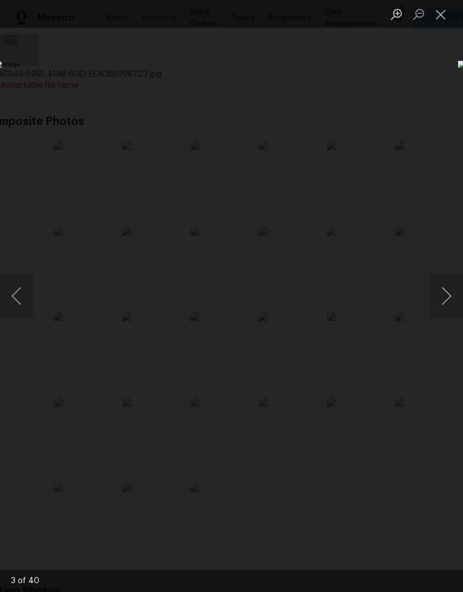
click at [444, 304] on button "Next image" at bounding box center [446, 296] width 33 height 44
click at [443, 298] on button "Next image" at bounding box center [446, 296] width 33 height 44
click at [443, 300] on button "Next image" at bounding box center [446, 296] width 33 height 44
click at [440, 300] on button "Next image" at bounding box center [446, 296] width 33 height 44
click at [443, 302] on button "Next image" at bounding box center [446, 296] width 33 height 44
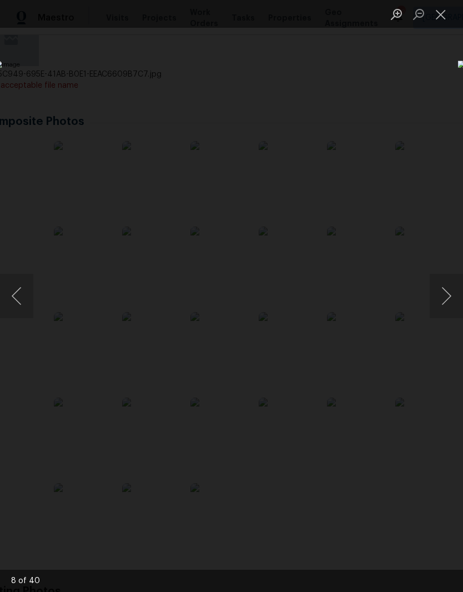
click at [447, 305] on button "Next image" at bounding box center [446, 296] width 33 height 44
click at [442, 303] on button "Next image" at bounding box center [446, 296] width 33 height 44
click at [442, 301] on button "Next image" at bounding box center [446, 296] width 33 height 44
click at [448, 300] on button "Next image" at bounding box center [446, 296] width 33 height 44
click at [443, 304] on button "Next image" at bounding box center [446, 296] width 33 height 44
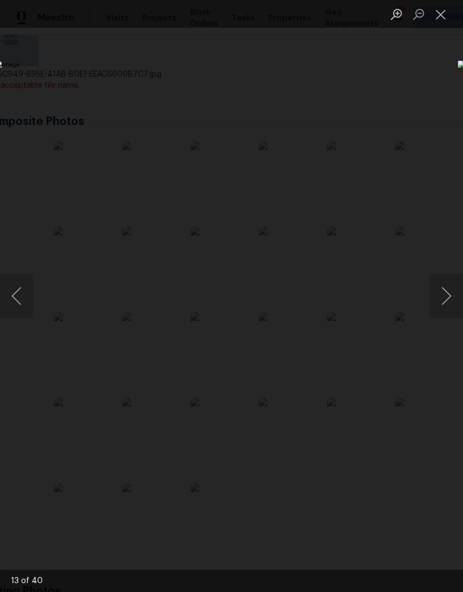
click at [444, 307] on button "Next image" at bounding box center [446, 296] width 33 height 44
click at [443, 303] on button "Next image" at bounding box center [446, 296] width 33 height 44
click at [445, 302] on button "Next image" at bounding box center [446, 296] width 33 height 44
click at [16, 289] on button "Previous image" at bounding box center [16, 296] width 33 height 44
click at [440, 306] on button "Next image" at bounding box center [446, 296] width 33 height 44
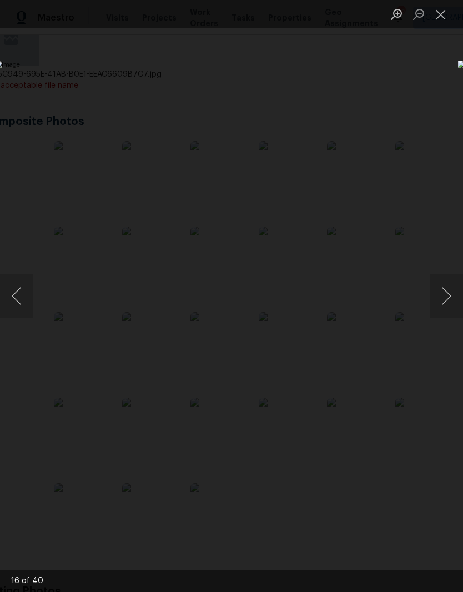
click at [439, 307] on button "Next image" at bounding box center [446, 296] width 33 height 44
click at [442, 307] on button "Next image" at bounding box center [446, 296] width 33 height 44
click at [444, 304] on button "Next image" at bounding box center [446, 296] width 33 height 44
click at [443, 300] on button "Next image" at bounding box center [446, 296] width 33 height 44
click at [444, 297] on button "Next image" at bounding box center [446, 296] width 33 height 44
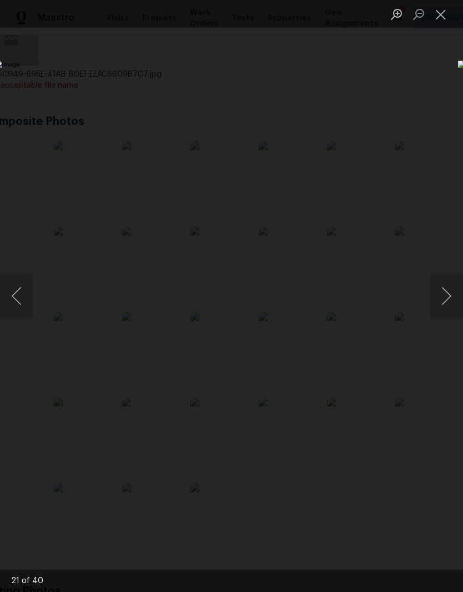
click at [19, 292] on button "Previous image" at bounding box center [16, 296] width 33 height 44
click at [447, 300] on button "Next image" at bounding box center [446, 296] width 33 height 44
click at [445, 303] on button "Next image" at bounding box center [446, 296] width 33 height 44
click at [444, 306] on button "Next image" at bounding box center [446, 296] width 33 height 44
click at [442, 307] on button "Next image" at bounding box center [446, 296] width 33 height 44
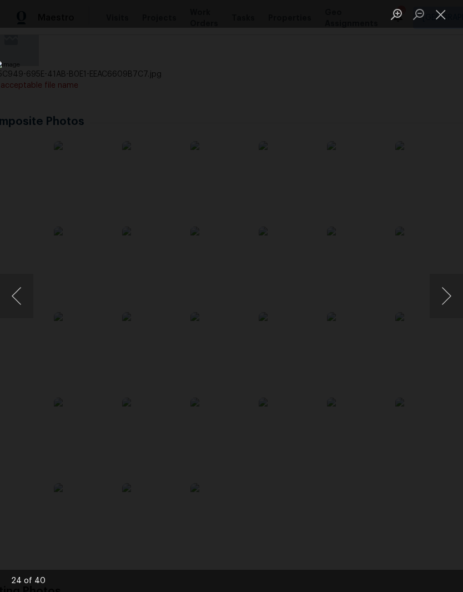
click at [442, 306] on button "Next image" at bounding box center [446, 296] width 33 height 44
click at [442, 305] on button "Next image" at bounding box center [446, 296] width 33 height 44
click at [442, 301] on button "Next image" at bounding box center [446, 296] width 33 height 44
click at [440, 300] on button "Next image" at bounding box center [446, 296] width 33 height 44
click at [438, 300] on button "Next image" at bounding box center [446, 296] width 33 height 44
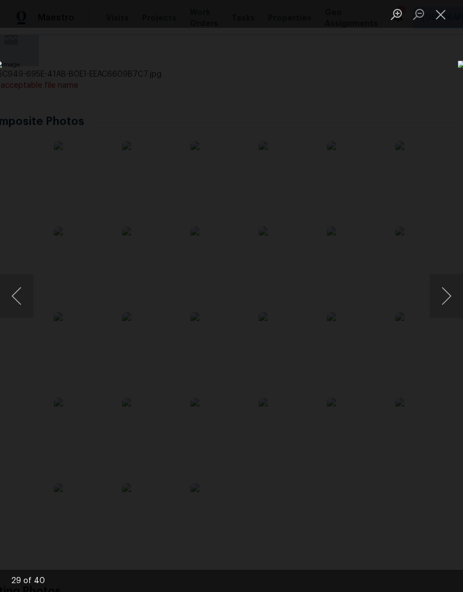
click at [16, 291] on button "Previous image" at bounding box center [16, 296] width 33 height 44
click at [445, 299] on button "Next image" at bounding box center [446, 296] width 33 height 44
click at [441, 299] on button "Next image" at bounding box center [446, 296] width 33 height 44
click at [445, 296] on button "Next image" at bounding box center [446, 296] width 33 height 44
click at [444, 295] on button "Next image" at bounding box center [446, 296] width 33 height 44
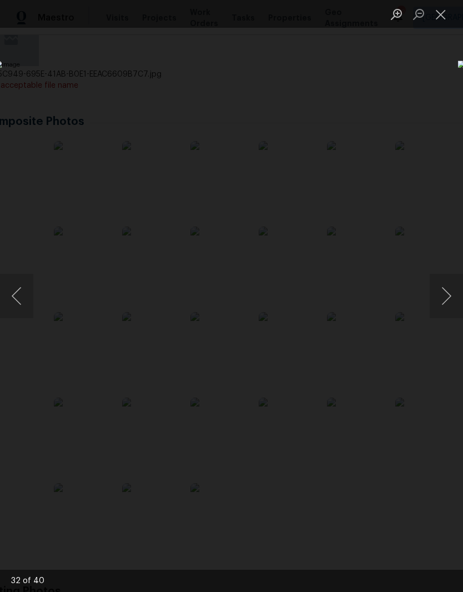
click at [444, 294] on button "Next image" at bounding box center [446, 296] width 33 height 44
click at [444, 296] on button "Next image" at bounding box center [446, 296] width 33 height 44
click at [443, 296] on button "Next image" at bounding box center [446, 296] width 33 height 44
click at [443, 299] on button "Next image" at bounding box center [446, 296] width 33 height 44
click at [445, 296] on button "Next image" at bounding box center [446, 296] width 33 height 44
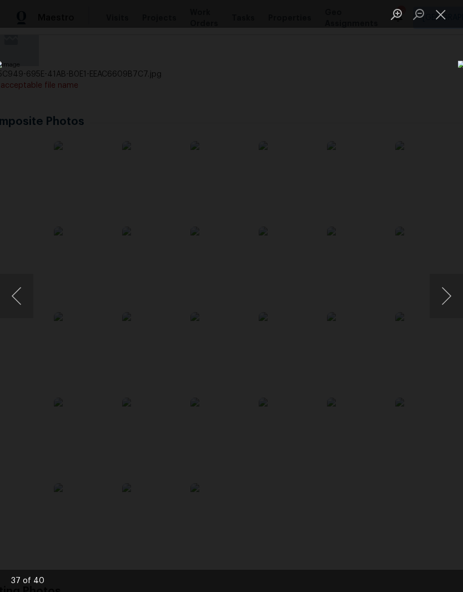
click at [444, 296] on button "Next image" at bounding box center [446, 296] width 33 height 44
click at [441, 297] on button "Next image" at bounding box center [446, 296] width 33 height 44
click at [442, 297] on button "Next image" at bounding box center [446, 296] width 33 height 44
click at [444, 295] on button "Next image" at bounding box center [446, 296] width 33 height 44
click at [445, 298] on button "Next image" at bounding box center [446, 296] width 33 height 44
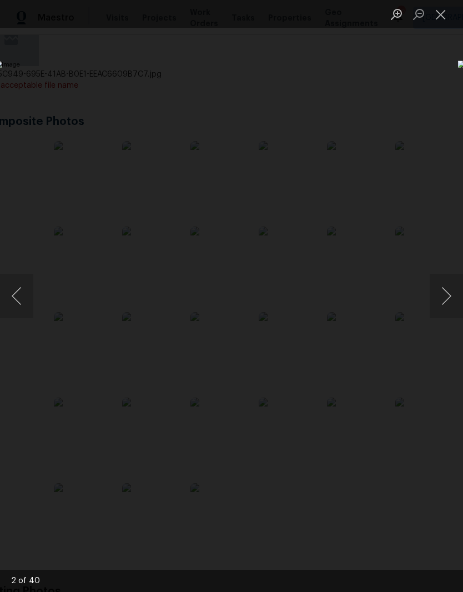
click at [448, 16] on button "Close lightbox" at bounding box center [441, 13] width 22 height 19
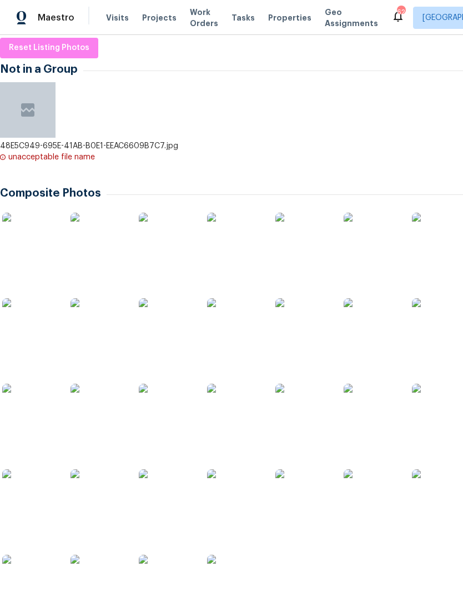
scroll to position [174, 0]
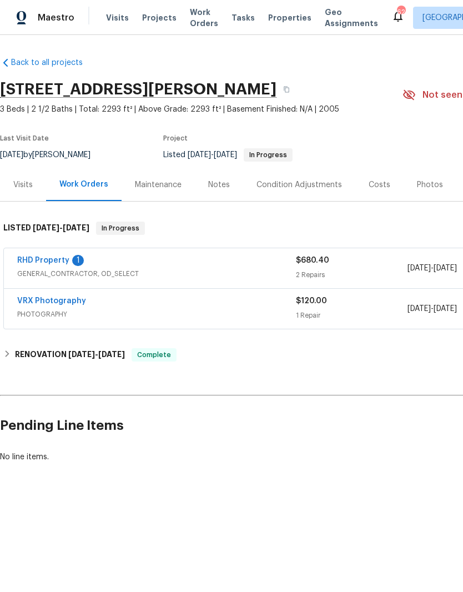
click at [54, 252] on div "RHD Property 1 GENERAL_CONTRACTOR, OD_SELECT $680.40 2 Repairs [DATE] - [DATE] …" at bounding box center [314, 268] width 620 height 40
click at [56, 262] on link "RHD Property" at bounding box center [43, 261] width 52 height 8
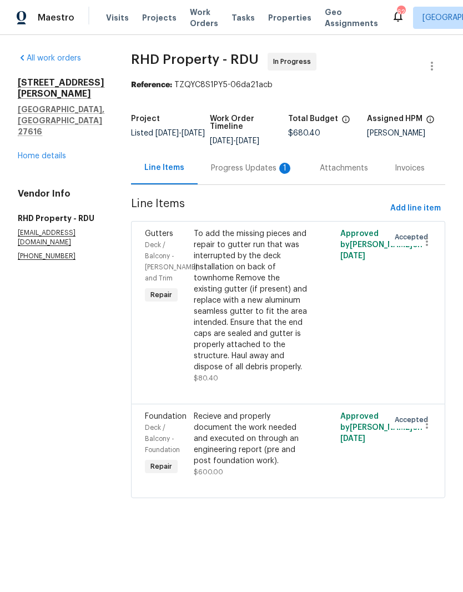
click at [242, 174] on div "Progress Updates 1" at bounding box center [252, 168] width 82 height 11
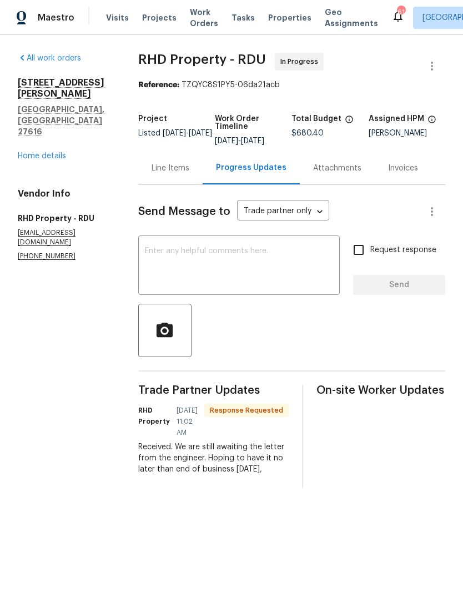
click at [167, 284] on textarea at bounding box center [239, 266] width 188 height 39
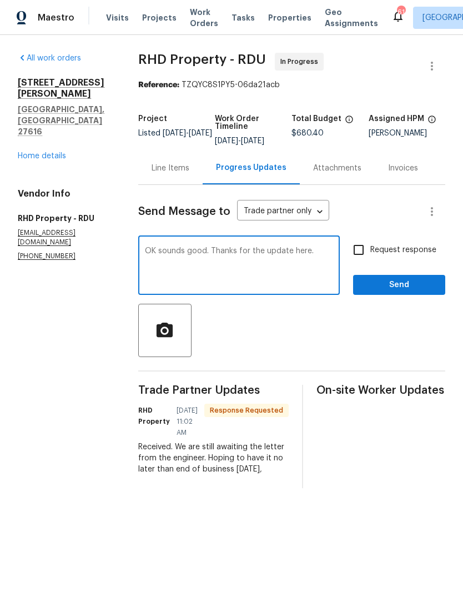
type textarea "OK sounds good. Thanks for the update here."
click at [363, 262] on input "Request response" at bounding box center [358, 249] width 23 height 23
checkbox input "true"
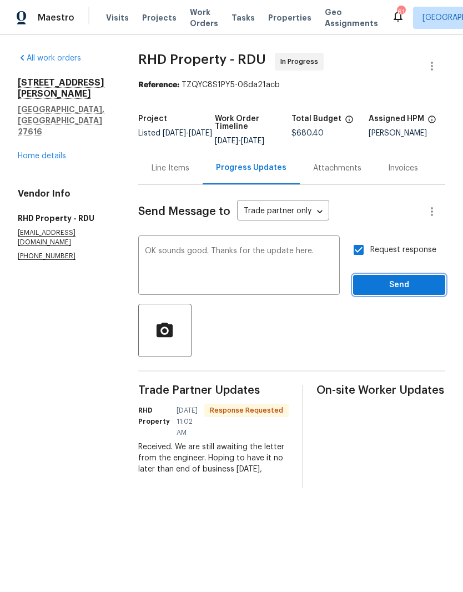
click at [394, 291] on span "Send" at bounding box center [399, 285] width 74 height 14
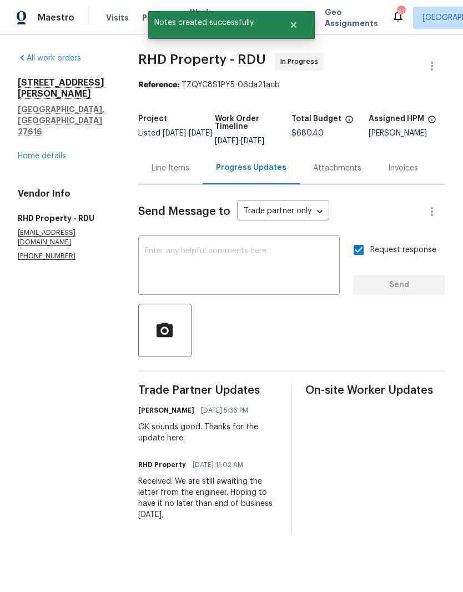
click at [42, 116] on div "[STREET_ADDRESS][PERSON_NAME] Home details" at bounding box center [65, 119] width 94 height 84
click at [36, 152] on link "Home details" at bounding box center [42, 156] width 48 height 8
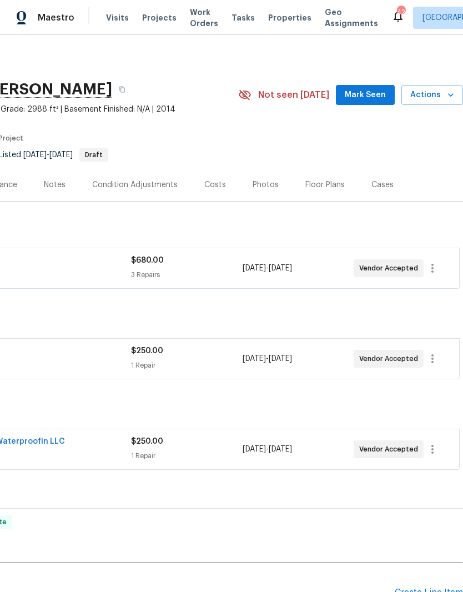
scroll to position [0, 164]
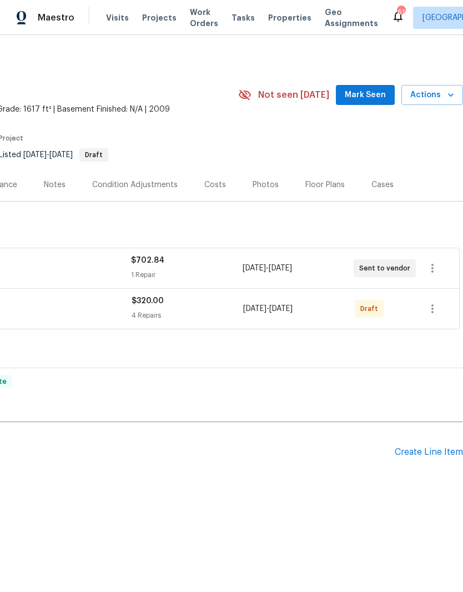
scroll to position [0, 164]
click at [437, 309] on icon "button" at bounding box center [432, 308] width 13 height 13
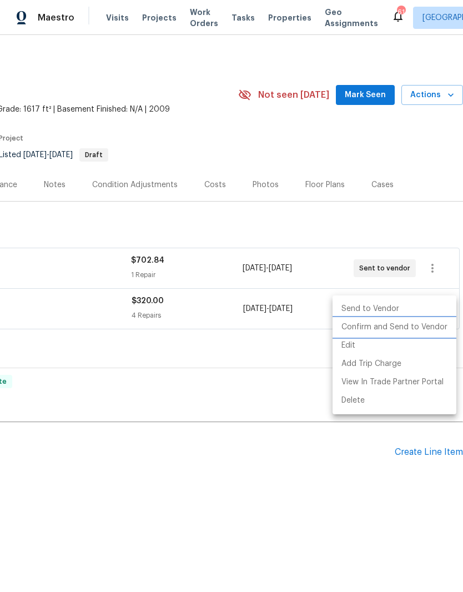
click at [412, 327] on li "Confirm and Send to Vendor" at bounding box center [395, 327] width 124 height 18
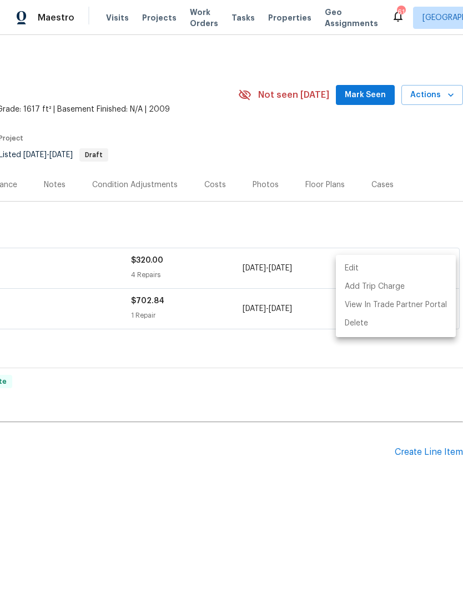
click at [56, 394] on div at bounding box center [231, 296] width 463 height 592
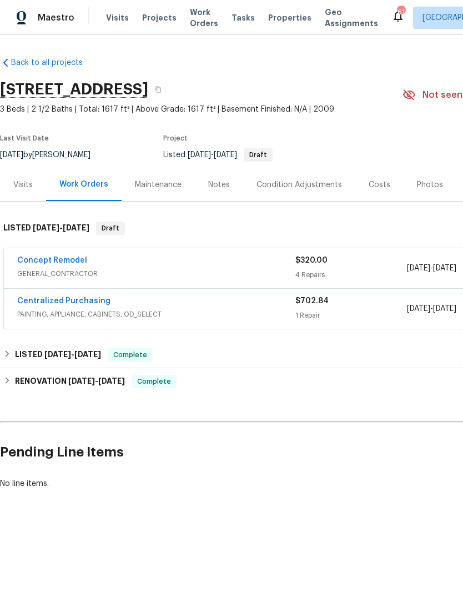
scroll to position [0, 0]
click at [74, 298] on link "Centralized Purchasing" at bounding box center [63, 301] width 93 height 8
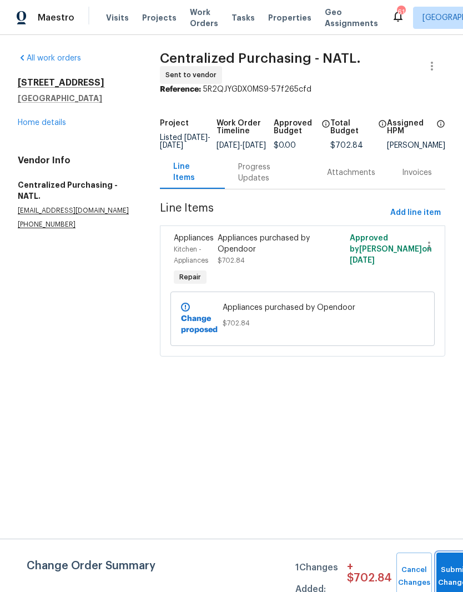
click at [449, 570] on button "Submit Changes" at bounding box center [455, 577] width 36 height 48
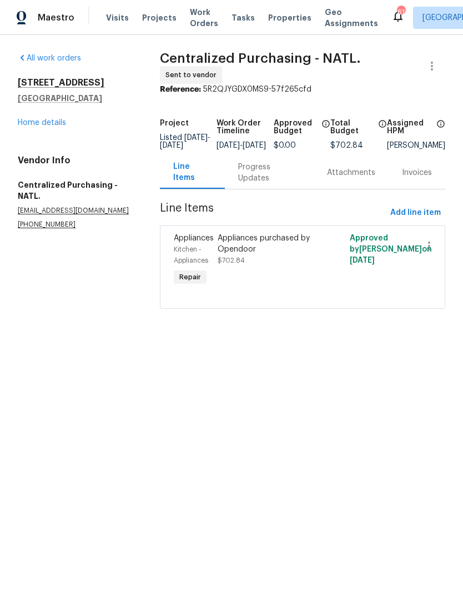
click at [37, 127] on link "Home details" at bounding box center [42, 123] width 48 height 8
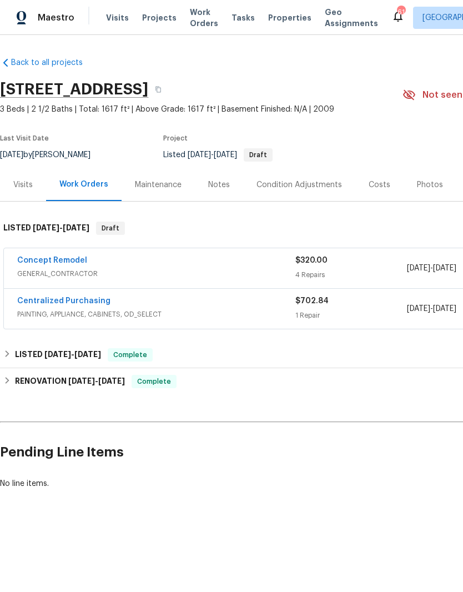
click at [59, 258] on link "Concept Remodel" at bounding box center [52, 261] width 70 height 8
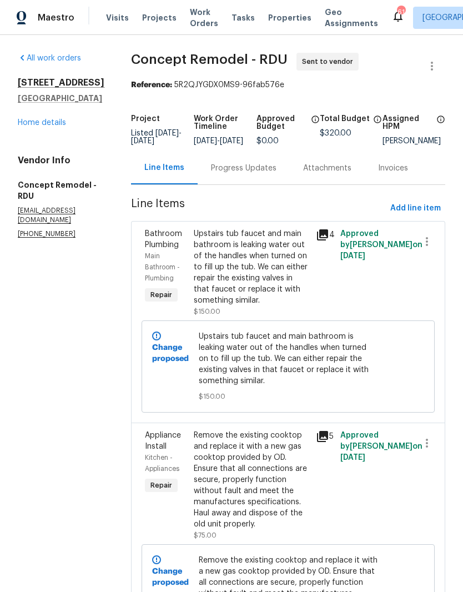
click at [219, 174] on div "Progress Updates" at bounding box center [244, 168] width 66 height 11
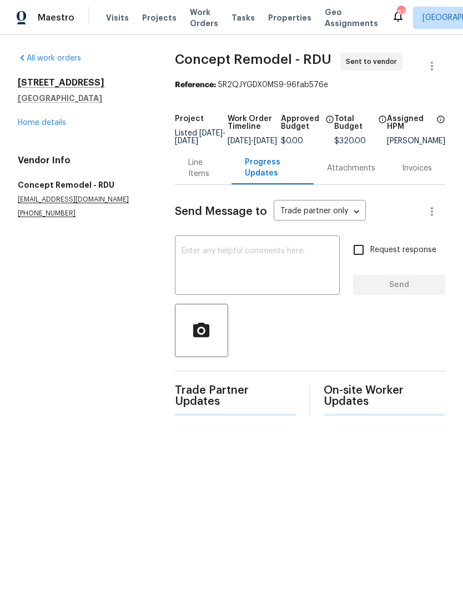
click at [238, 267] on textarea at bounding box center [258, 266] width 152 height 39
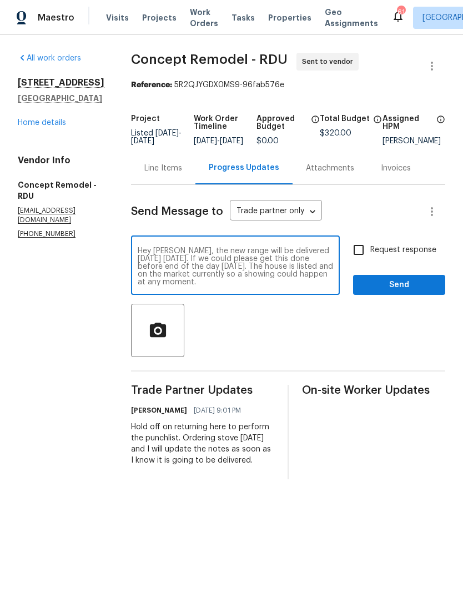
type textarea "Hey [PERSON_NAME], the new range will be delivered [DATE] [DATE]. If we could p…"
click at [365, 258] on input "Request response" at bounding box center [358, 249] width 23 height 23
checkbox input "true"
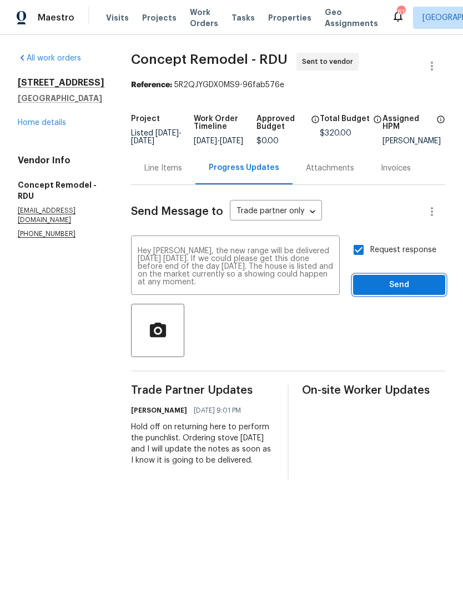
click at [387, 287] on span "Send" at bounding box center [399, 285] width 74 height 14
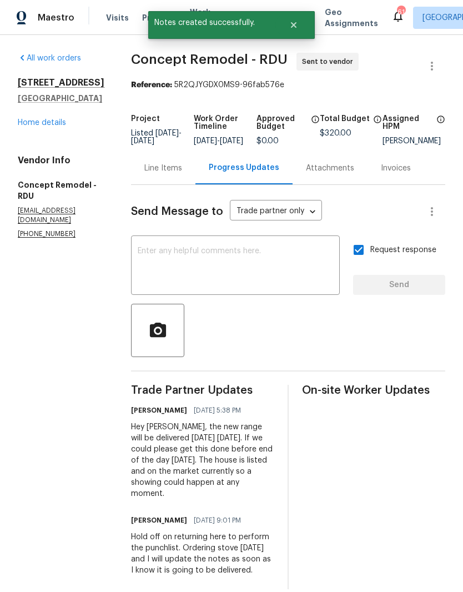
click at [62, 127] on link "Home details" at bounding box center [42, 123] width 48 height 8
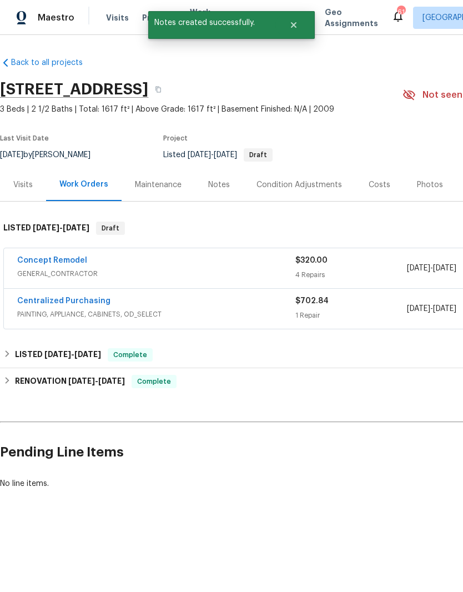
click at [204, 188] on div "Notes" at bounding box center [219, 184] width 48 height 33
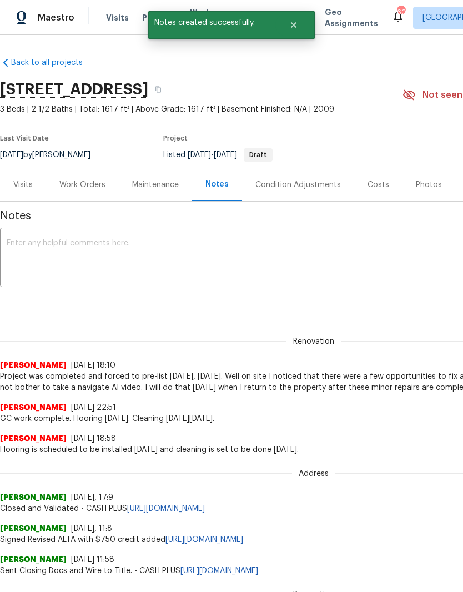
click at [69, 264] on textarea at bounding box center [314, 258] width 614 height 39
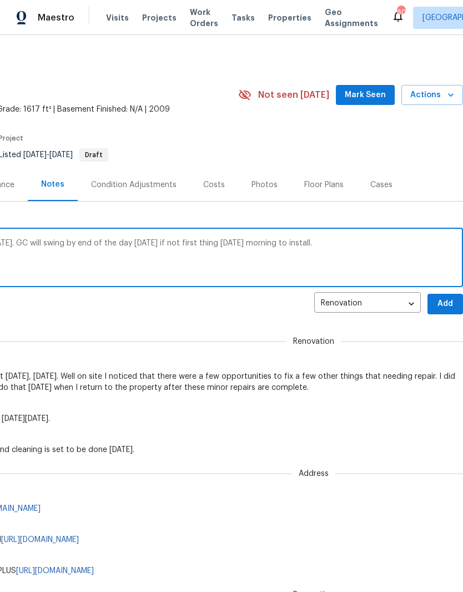
scroll to position [0, 164]
type textarea "New range is expected to arrive tomorrow, Thursday, September 18. GC will swing…"
click at [448, 304] on span "Add" at bounding box center [446, 304] width 18 height 14
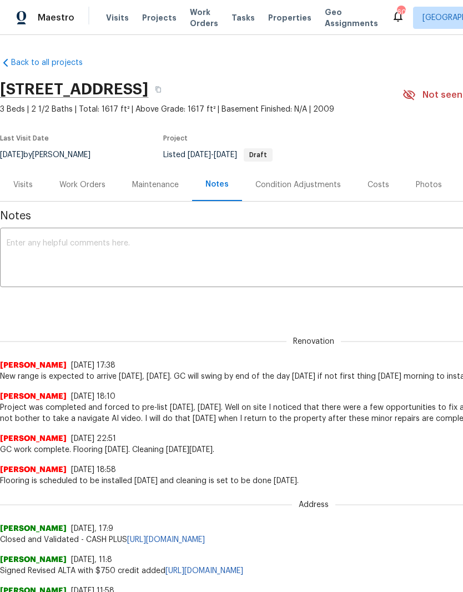
scroll to position [0, 0]
click at [85, 184] on div "Work Orders" at bounding box center [82, 184] width 46 height 11
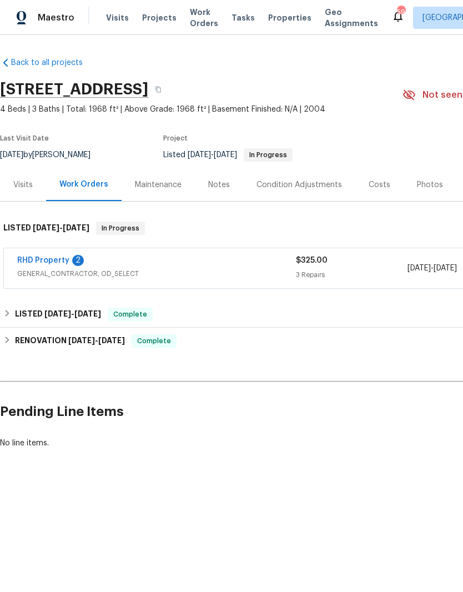
click at [48, 262] on link "RHD Property" at bounding box center [43, 261] width 52 height 8
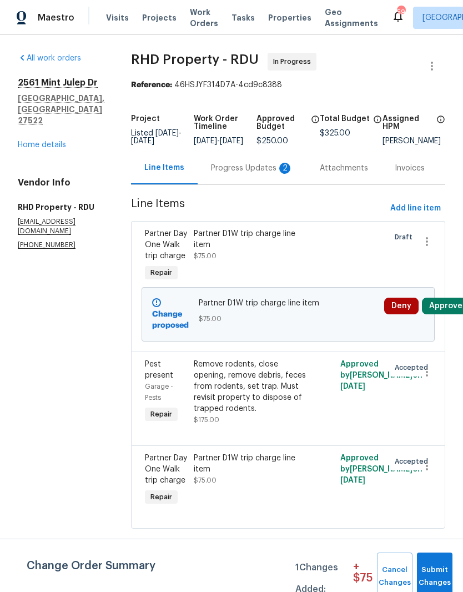
click at [450, 314] on button "Approve" at bounding box center [446, 306] width 48 height 17
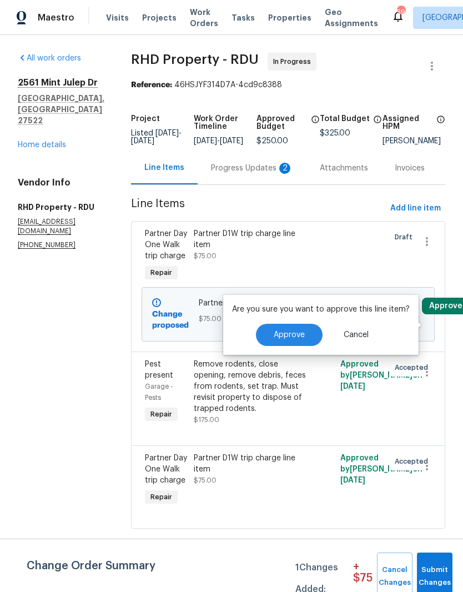
click at [288, 338] on span "Approve" at bounding box center [289, 335] width 31 height 8
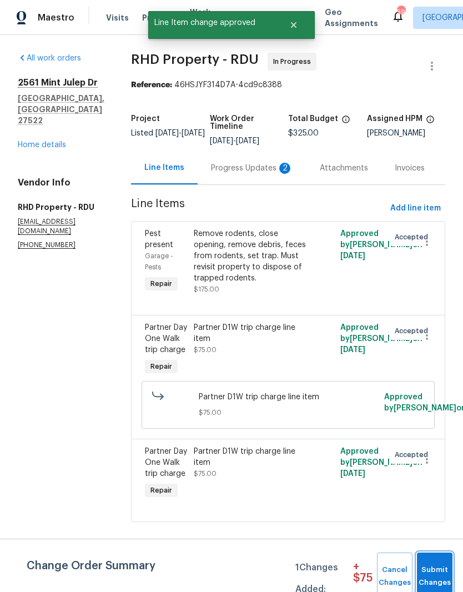
click at [436, 565] on span "Submit Changes" at bounding box center [435, 577] width 24 height 26
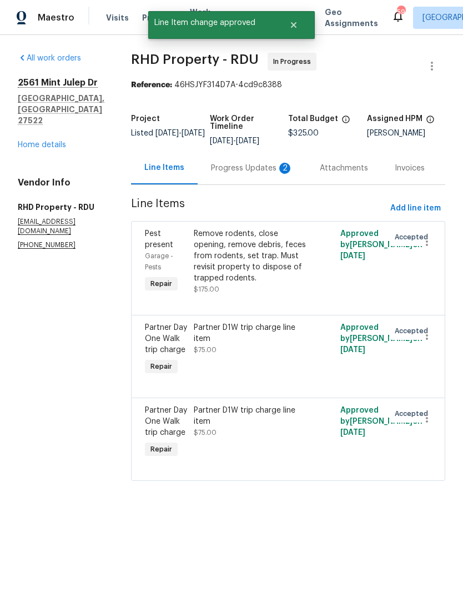
click at [247, 173] on div "Progress Updates 2" at bounding box center [252, 168] width 82 height 11
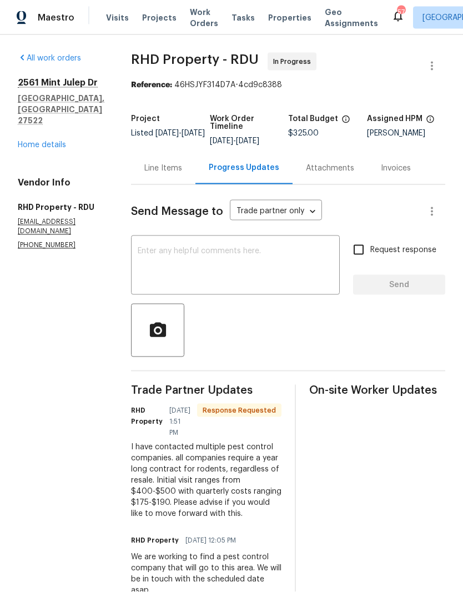
scroll to position [23, 0]
click at [169, 247] on textarea at bounding box center [236, 266] width 196 height 39
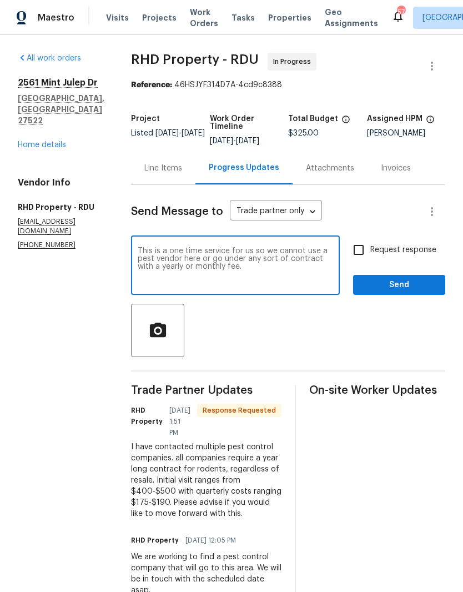
type textarea "This is a one time service for us so we cannot use a pest vendor here or go und…"
click at [364, 238] on input "Request response" at bounding box center [358, 249] width 23 height 23
checkbox input "true"
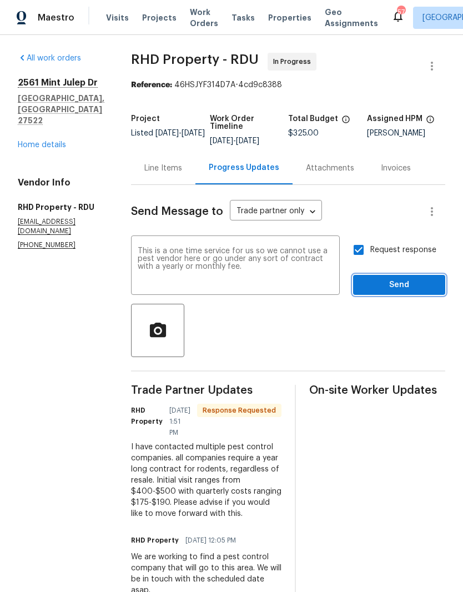
click at [390, 278] on span "Send" at bounding box center [399, 285] width 74 height 14
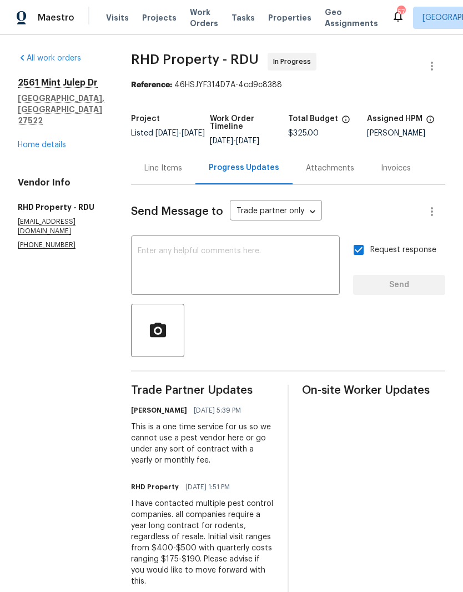
scroll to position [0, 0]
click at [175, 258] on textarea at bounding box center [236, 266] width 196 height 39
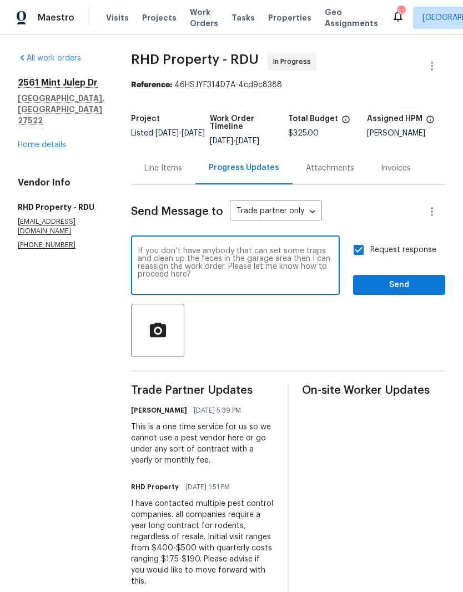
type textarea "If you don’t have anybody that can set some traps and clean up the feces in the…"
click at [409, 292] on span "Send" at bounding box center [399, 285] width 74 height 14
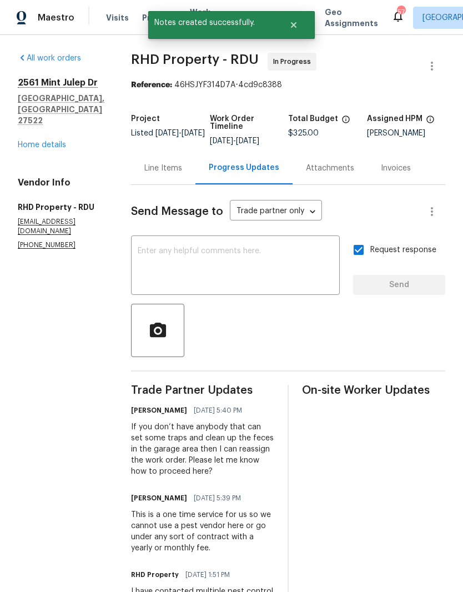
click at [45, 141] on link "Home details" at bounding box center [42, 145] width 48 height 8
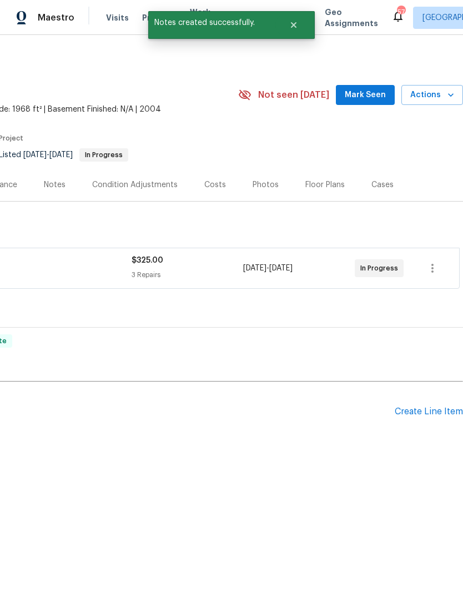
scroll to position [0, 164]
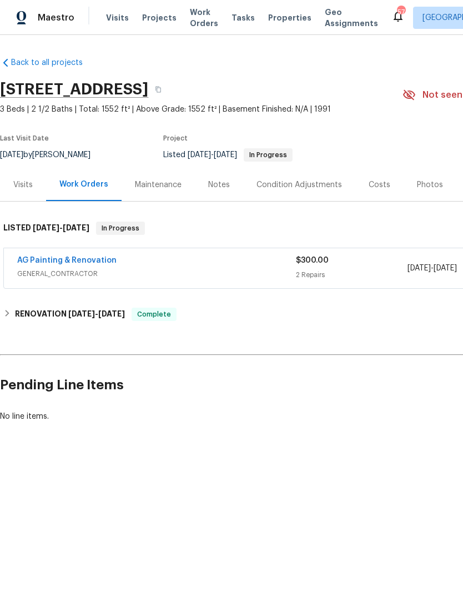
click at [82, 258] on link "AG Painting & Renovation" at bounding box center [66, 261] width 99 height 8
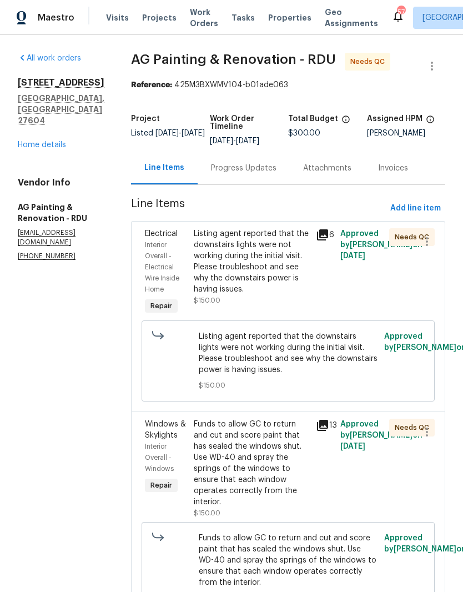
click at [288, 284] on div "Listing agent reported that the downstairs lights were not working during the i…" at bounding box center [252, 261] width 116 height 67
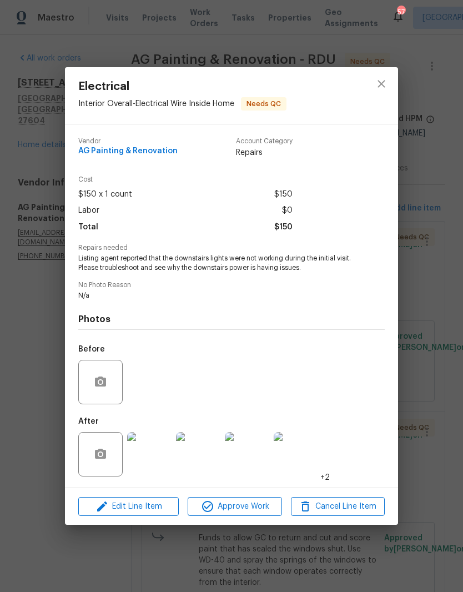
click at [147, 457] on img at bounding box center [149, 454] width 44 height 44
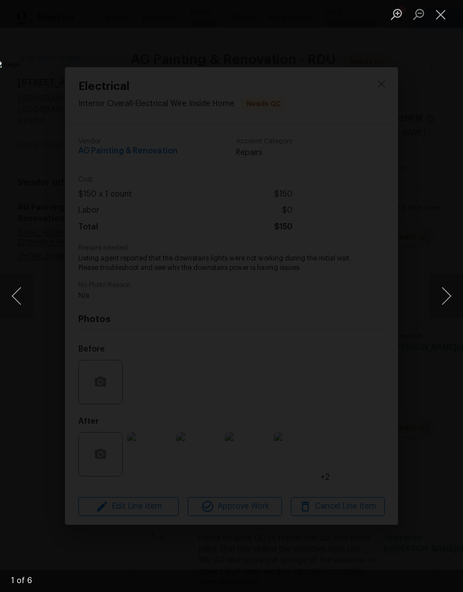
click at [446, 303] on button "Next image" at bounding box center [446, 296] width 33 height 44
click at [445, 301] on button "Next image" at bounding box center [446, 296] width 33 height 44
click at [444, 304] on button "Next image" at bounding box center [446, 296] width 33 height 44
click at [442, 307] on button "Next image" at bounding box center [446, 296] width 33 height 44
click at [443, 308] on button "Next image" at bounding box center [446, 296] width 33 height 44
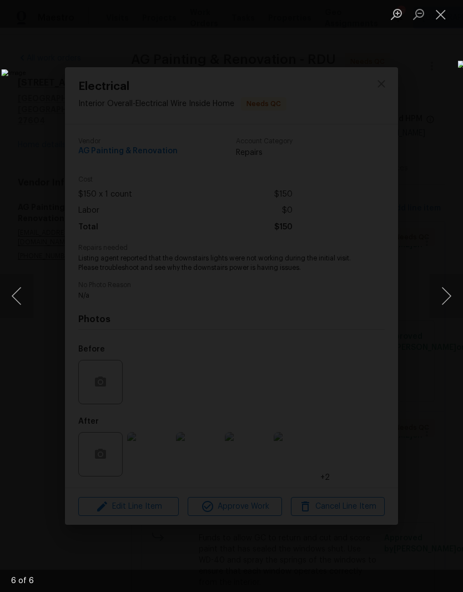
click at [445, 306] on button "Next image" at bounding box center [446, 296] width 33 height 44
click at [444, 307] on button "Next image" at bounding box center [446, 296] width 33 height 44
click at [445, 304] on button "Next image" at bounding box center [446, 296] width 33 height 44
click at [438, 13] on button "Close lightbox" at bounding box center [441, 13] width 22 height 19
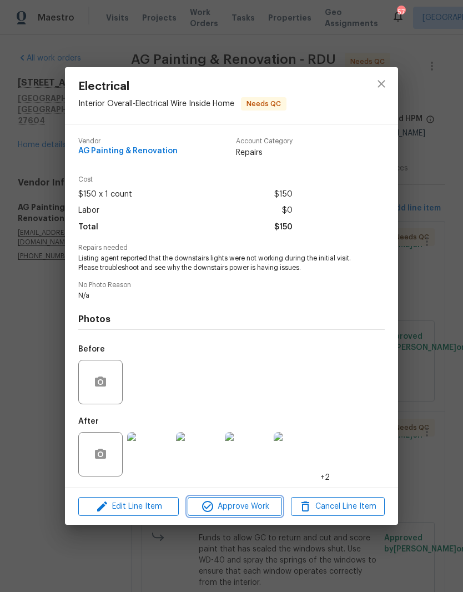
click at [263, 509] on span "Approve Work" at bounding box center [234, 507] width 87 height 14
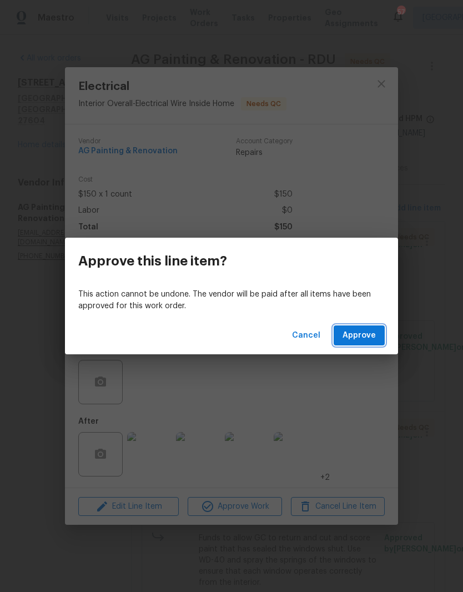
click at [360, 338] on span "Approve" at bounding box center [359, 336] width 33 height 14
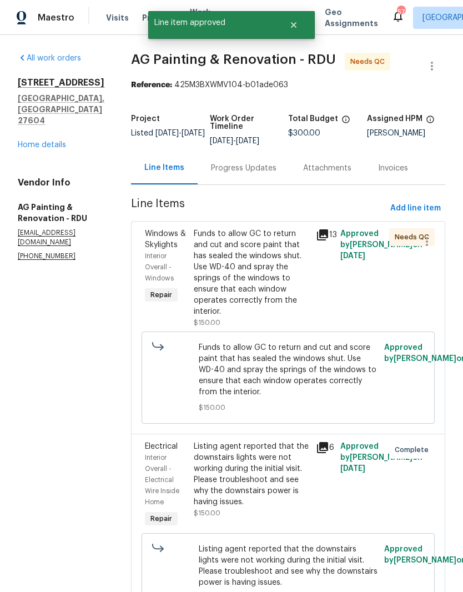
click at [303, 297] on div "Funds to allow GC to return and cut and score paint that has sealed the windows…" at bounding box center [252, 272] width 116 height 89
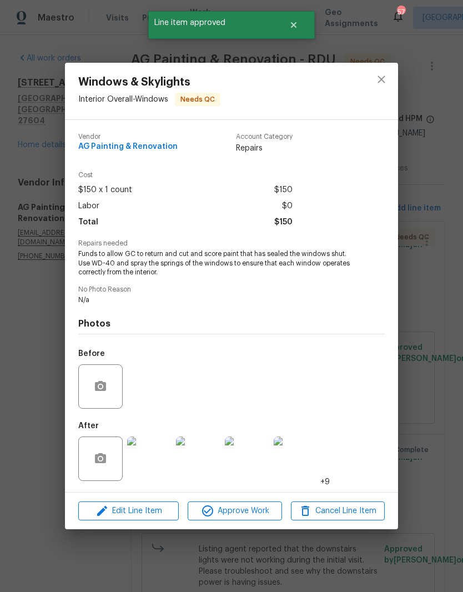
click at [153, 465] on img at bounding box center [149, 459] width 44 height 44
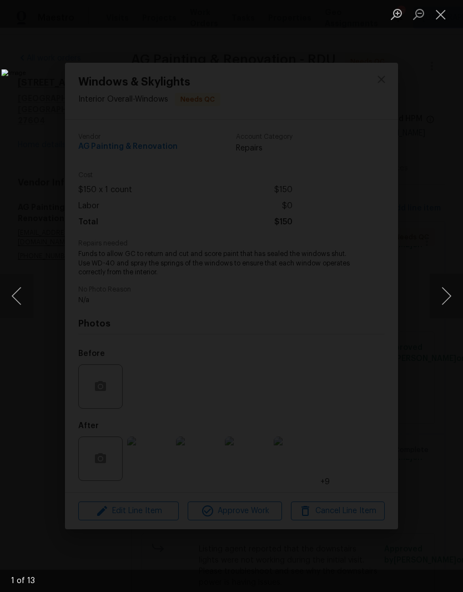
click at [449, 307] on button "Next image" at bounding box center [446, 296] width 33 height 44
click at [444, 306] on button "Next image" at bounding box center [446, 296] width 33 height 44
click at [447, 307] on button "Next image" at bounding box center [446, 296] width 33 height 44
click at [447, 305] on button "Next image" at bounding box center [446, 296] width 33 height 44
click at [444, 307] on button "Next image" at bounding box center [446, 296] width 33 height 44
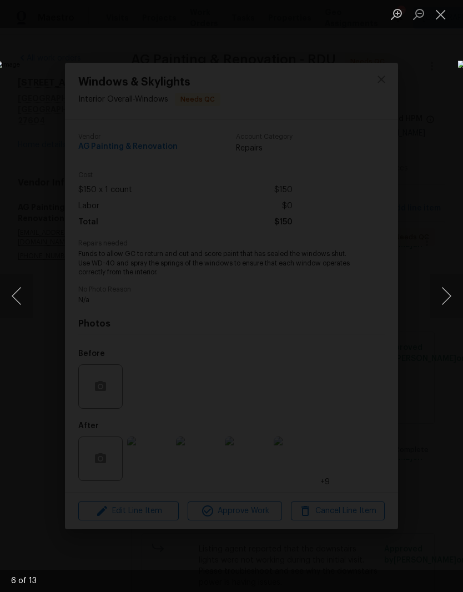
click at [447, 306] on button "Next image" at bounding box center [446, 296] width 33 height 44
click at [447, 18] on button "Close lightbox" at bounding box center [441, 13] width 22 height 19
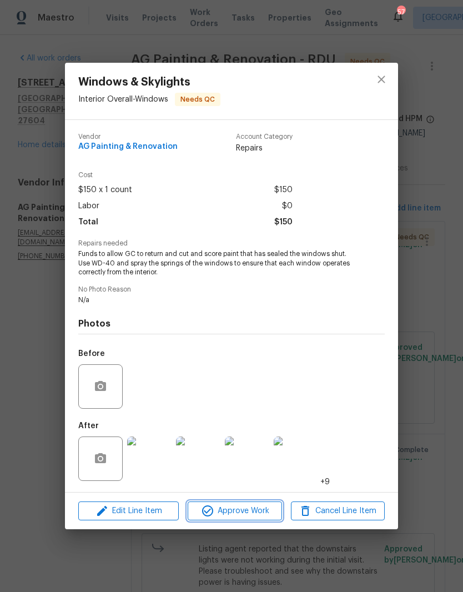
click at [259, 510] on span "Approve Work" at bounding box center [234, 511] width 87 height 14
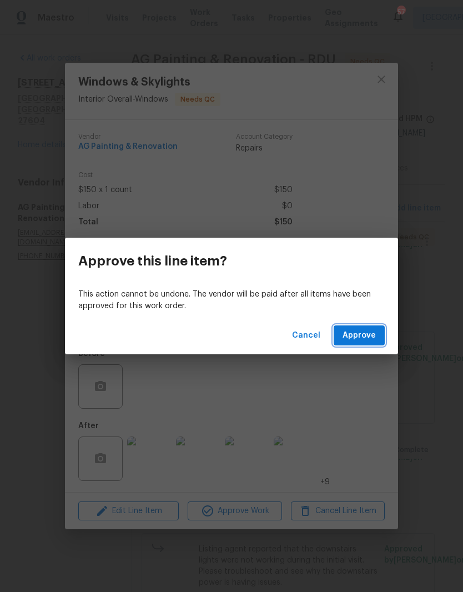
click at [364, 335] on span "Approve" at bounding box center [359, 336] width 33 height 14
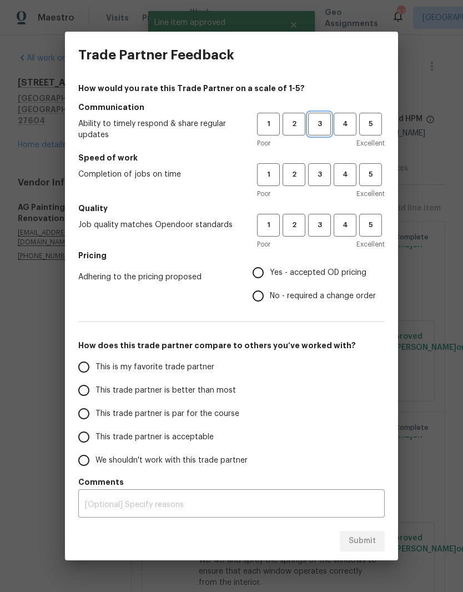
click at [323, 127] on span "3" at bounding box center [319, 124] width 21 height 13
click at [322, 178] on span "3" at bounding box center [319, 174] width 21 height 13
click at [323, 224] on span "3" at bounding box center [319, 225] width 21 height 13
click at [328, 274] on span "Yes - accepted OD pricing" at bounding box center [318, 273] width 97 height 12
click at [270, 274] on input "Yes - accepted OD pricing" at bounding box center [258, 272] width 23 height 23
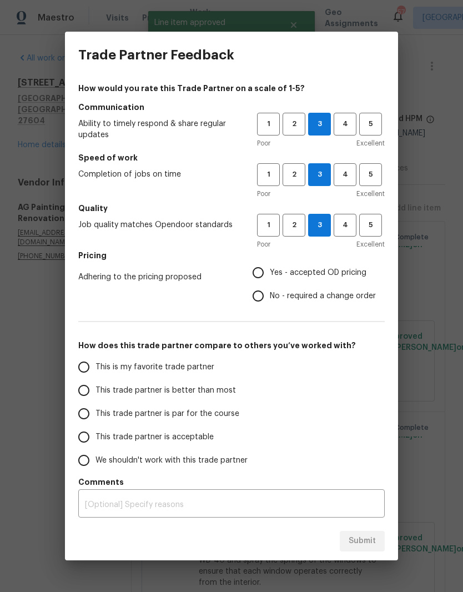
radio input "true"
click at [80, 413] on input "This trade partner is par for the course" at bounding box center [83, 413] width 23 height 23
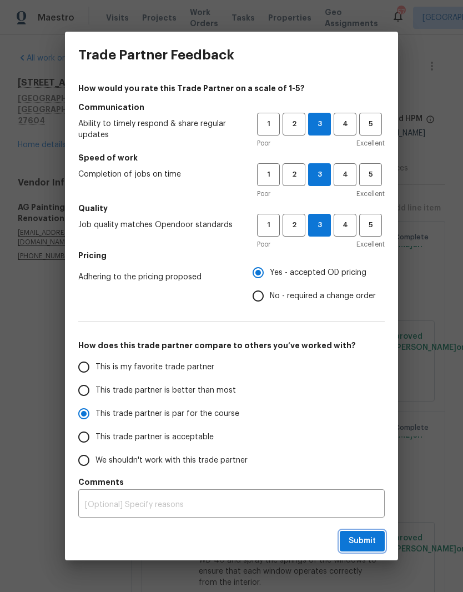
click at [365, 536] on span "Submit" at bounding box center [362, 541] width 27 height 14
radio input "true"
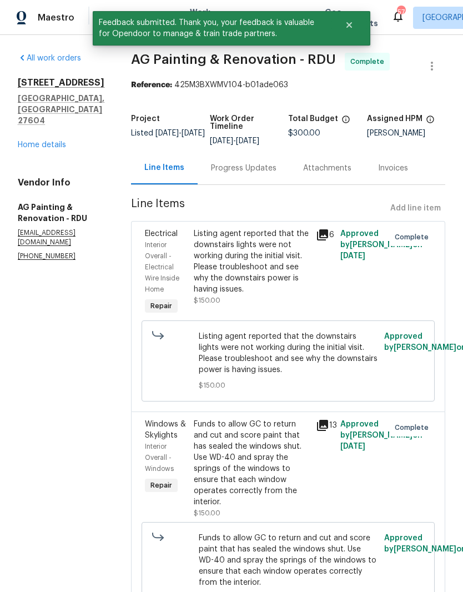
click at [50, 141] on link "Home details" at bounding box center [42, 145] width 48 height 8
